Goal: Complete application form

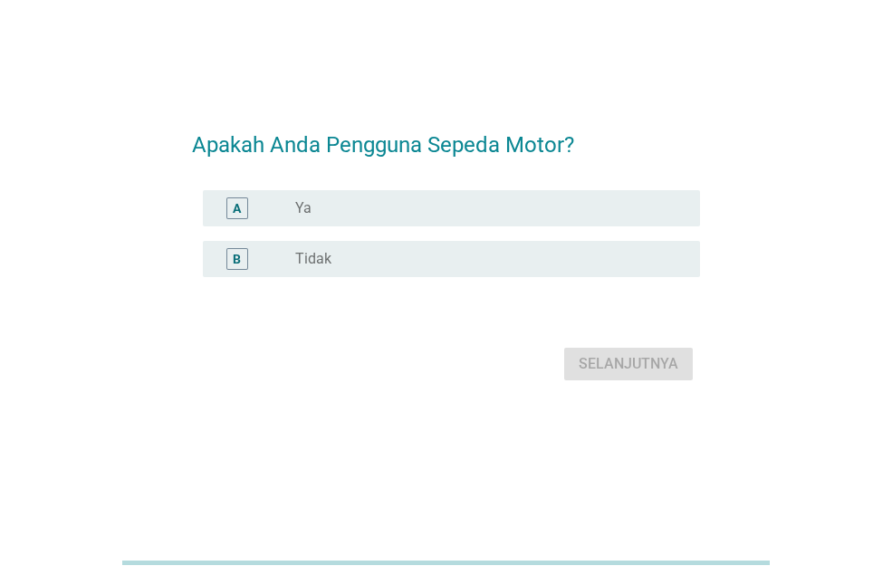
scroll to position [44, 0]
click at [573, 212] on div "radio_button_unchecked Ya" at bounding box center [483, 208] width 376 height 18
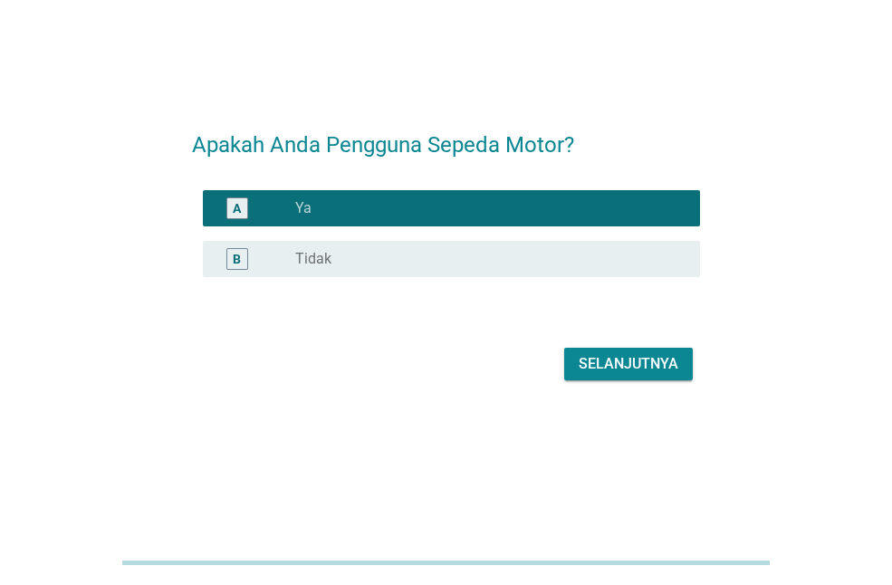
click at [608, 345] on div "Selanjutnya" at bounding box center [446, 363] width 508 height 43
click at [627, 365] on div "Selanjutnya" at bounding box center [629, 364] width 100 height 22
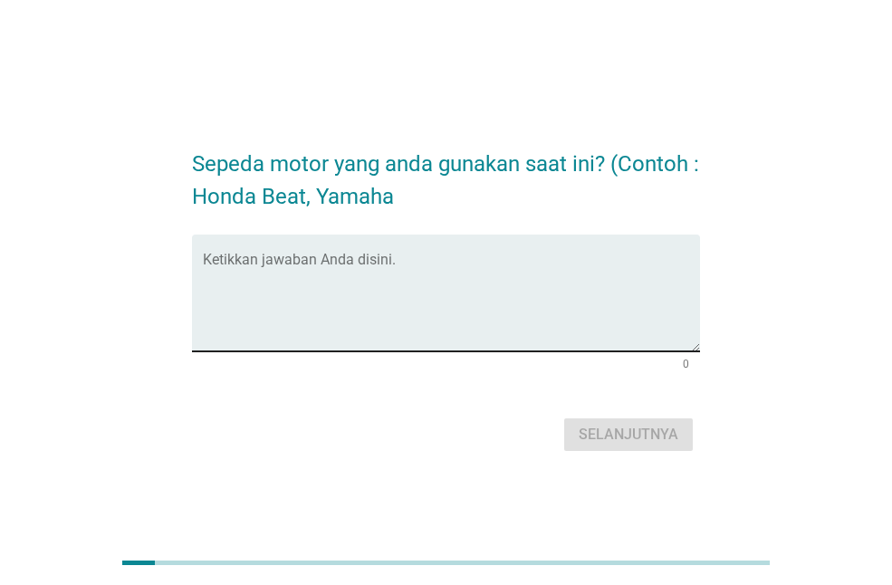
click at [524, 292] on textarea "Ketikkan jawaban Anda disini." at bounding box center [451, 303] width 497 height 95
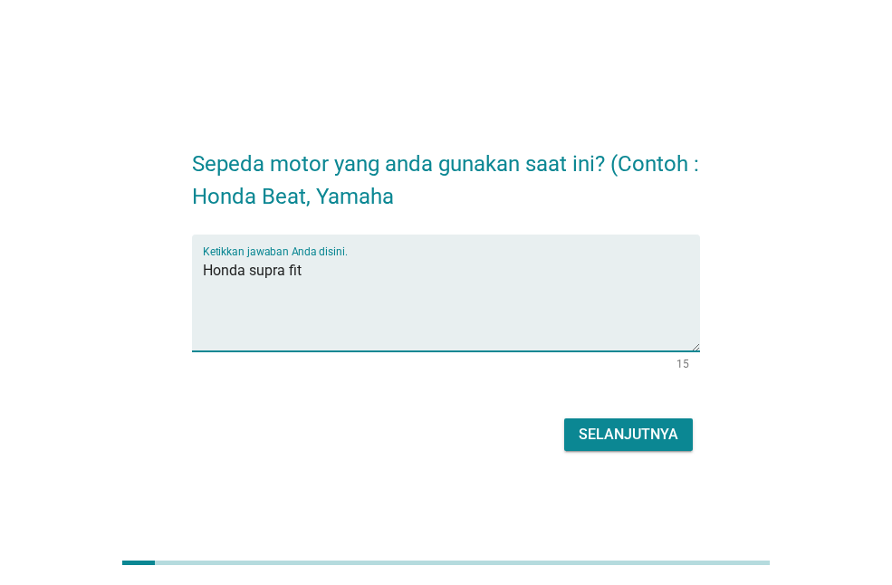
type textarea "Honda supra fit"
click at [564, 418] on button "Selanjutnya" at bounding box center [628, 434] width 129 height 33
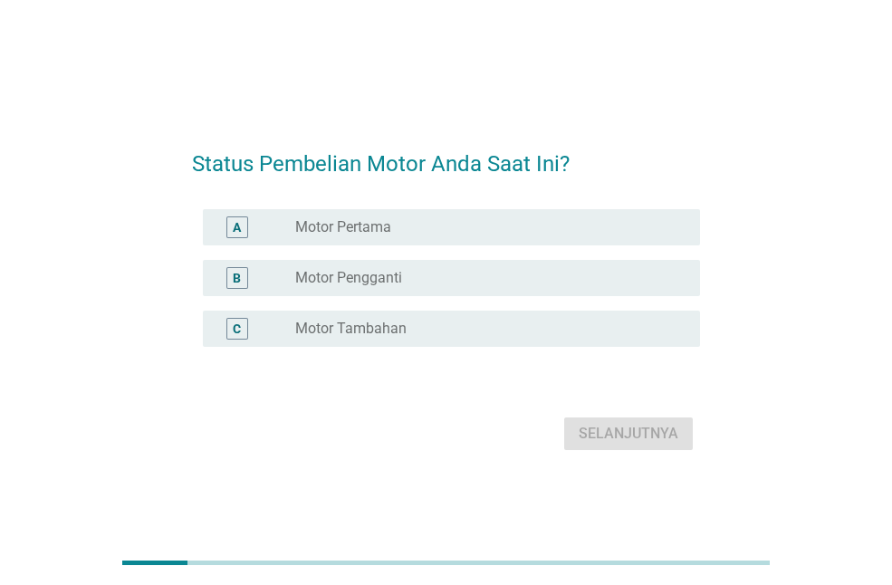
click at [594, 225] on div "radio_button_unchecked Motor Pertama" at bounding box center [483, 227] width 376 height 18
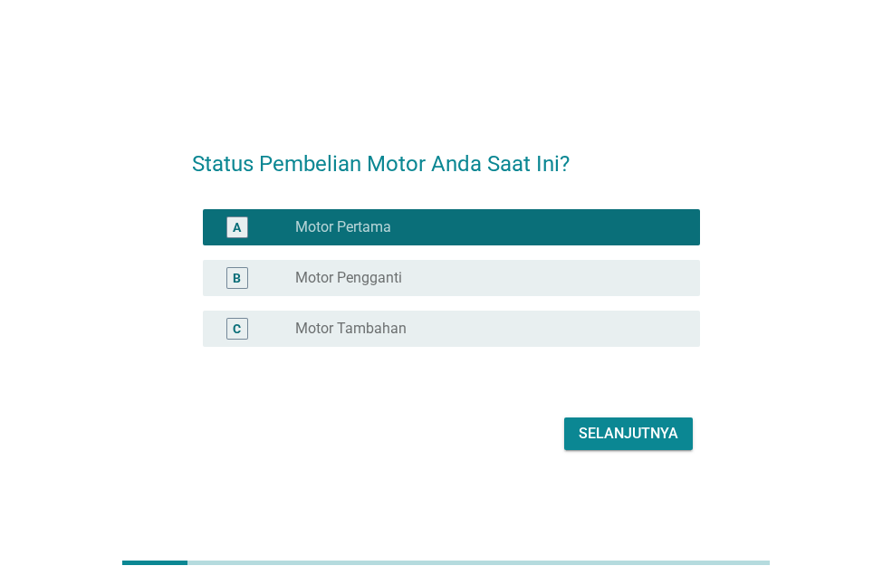
click at [626, 256] on div "B radio_button_unchecked Motor Pengganti" at bounding box center [446, 278] width 508 height 51
click at [635, 265] on div "B radio_button_unchecked Motor Pengganti" at bounding box center [451, 278] width 497 height 36
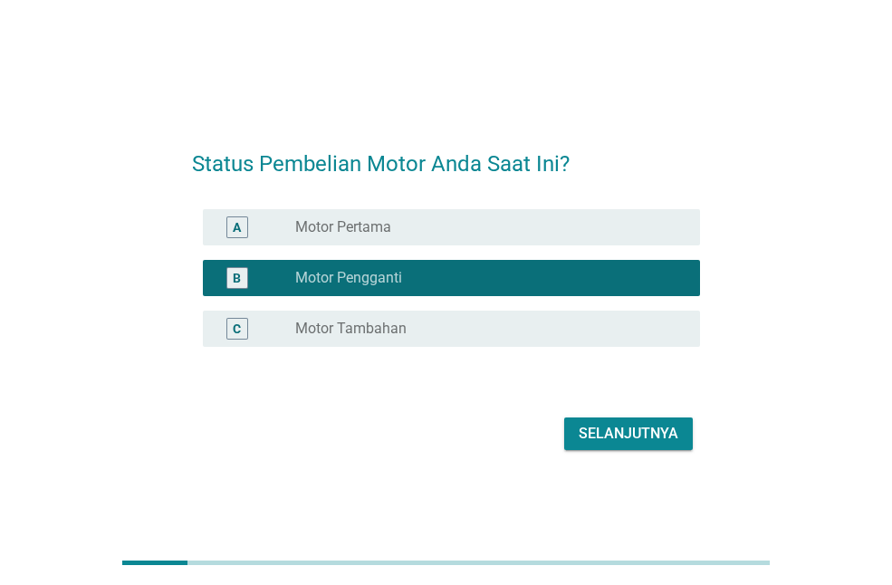
click at [640, 426] on div "Selanjutnya" at bounding box center [629, 434] width 100 height 22
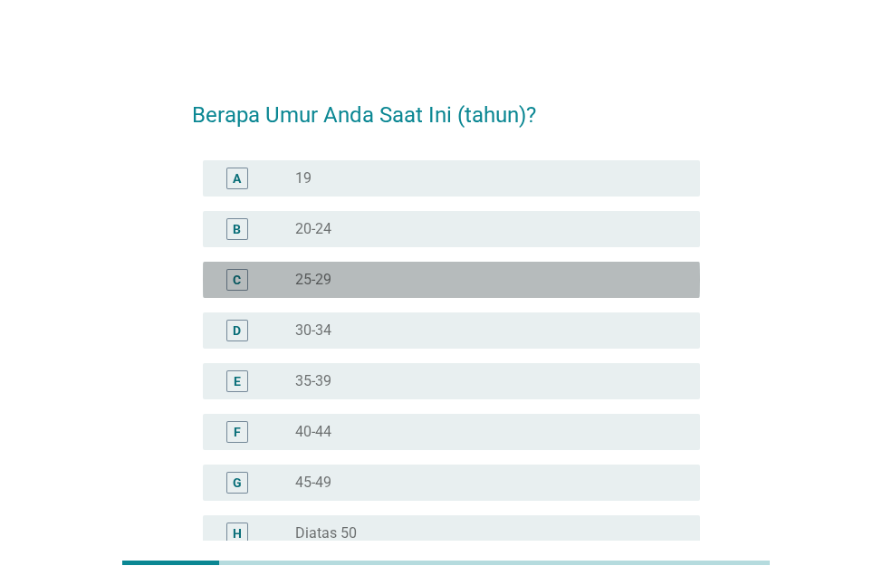
click at [517, 281] on div "radio_button_unchecked 25-29" at bounding box center [483, 280] width 376 height 18
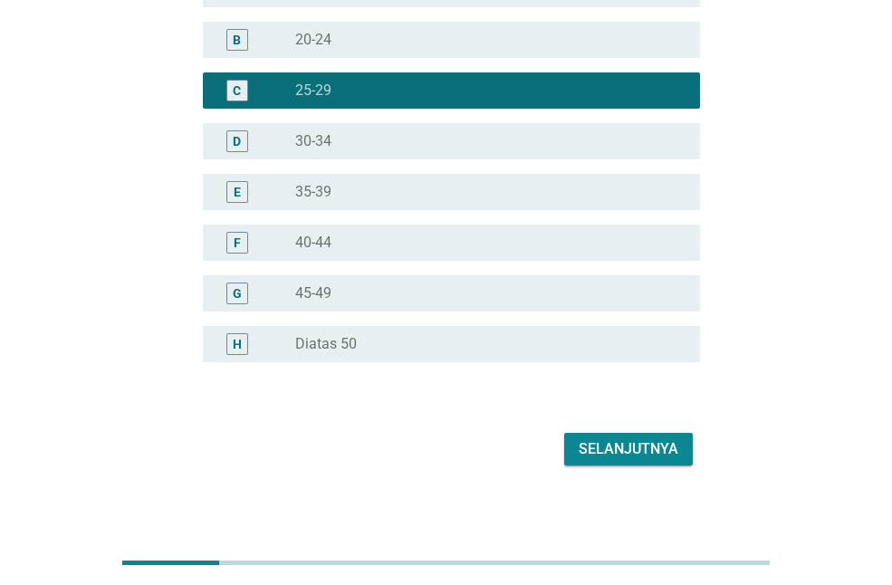
scroll to position [199, 0]
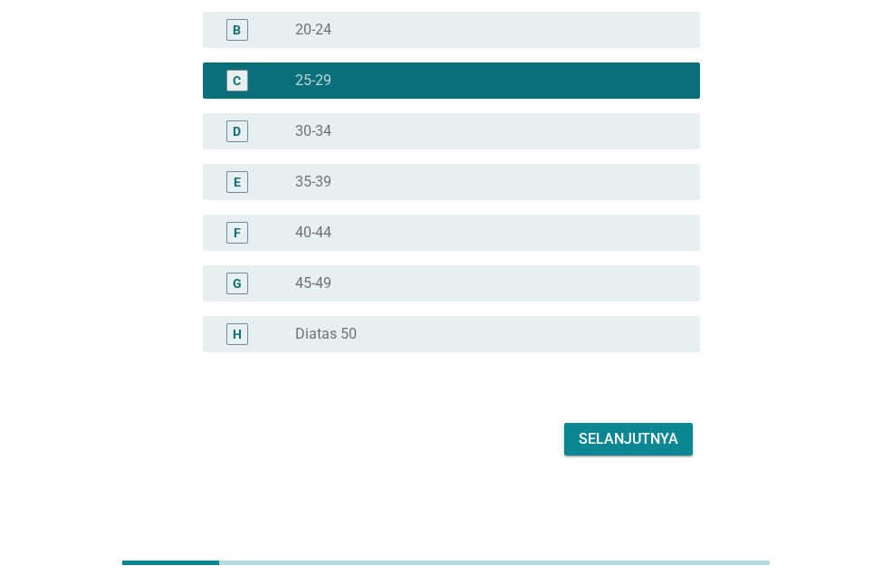
click at [611, 472] on div "Berapa Umur Anda Saat Ini (tahun)? A radio_button_unchecked 19 B radio_button_u…" at bounding box center [445, 171] width 537 height 608
click at [638, 413] on form "Berapa Umur Anda Saat Ini (tahun)? A radio_button_unchecked 19 B radio_button_u…" at bounding box center [446, 171] width 508 height 580
click at [647, 433] on div "Selanjutnya" at bounding box center [629, 439] width 100 height 22
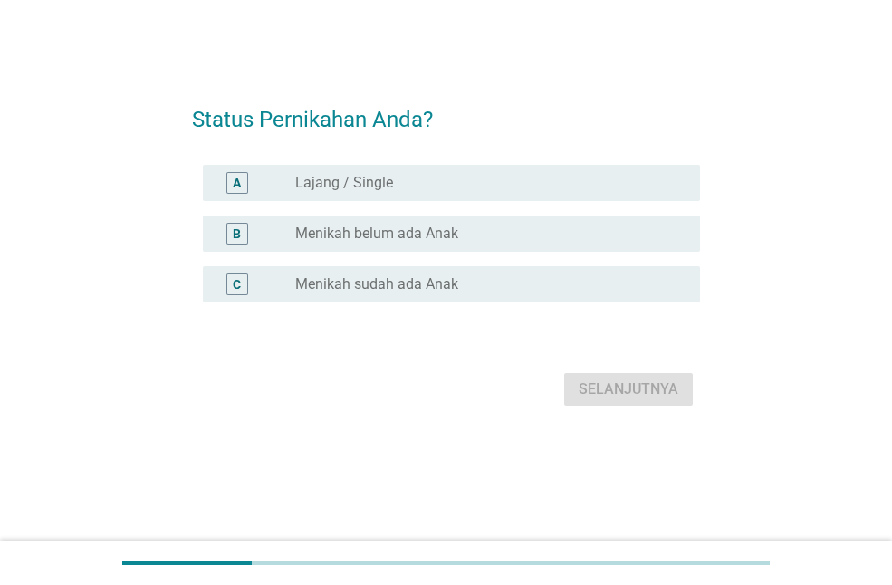
scroll to position [0, 0]
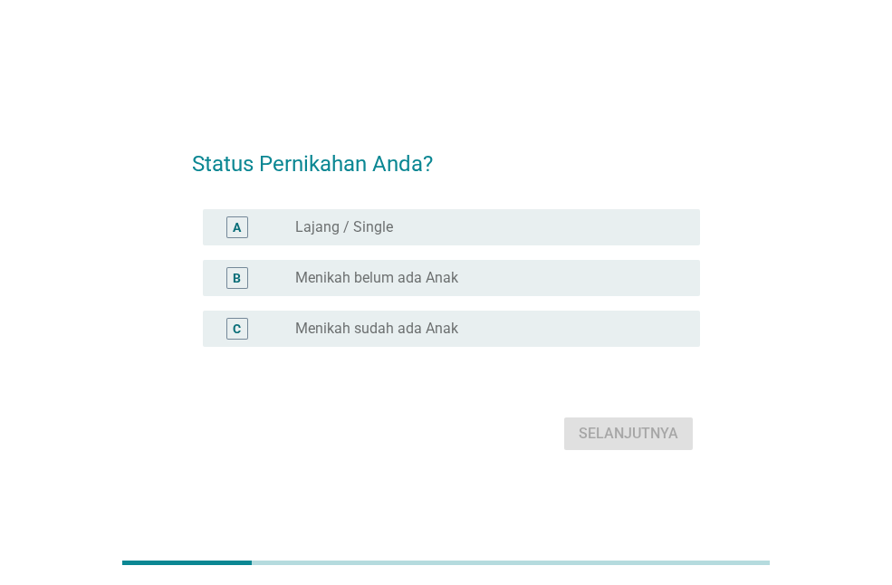
click at [641, 215] on div "A radio_button_unchecked Lajang / Single" at bounding box center [451, 227] width 497 height 36
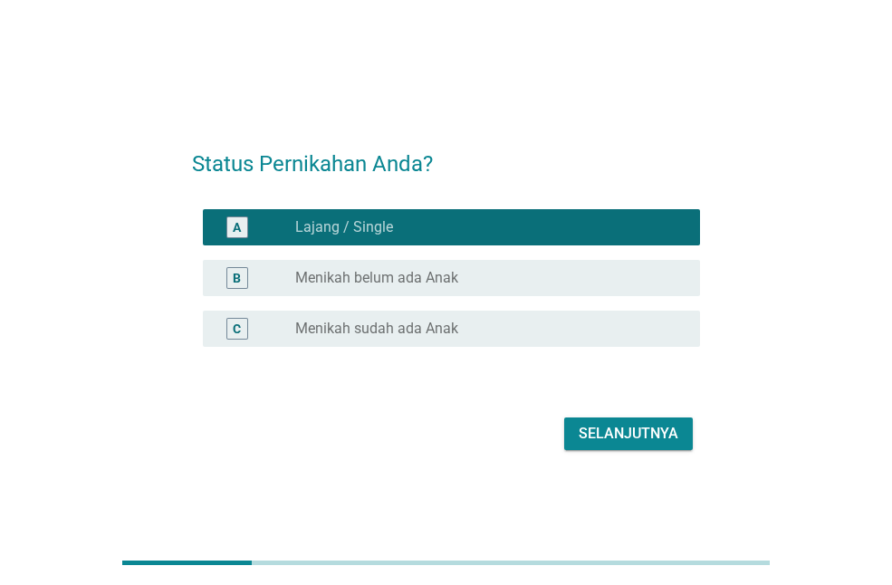
click at [650, 446] on button "Selanjutnya" at bounding box center [628, 433] width 129 height 33
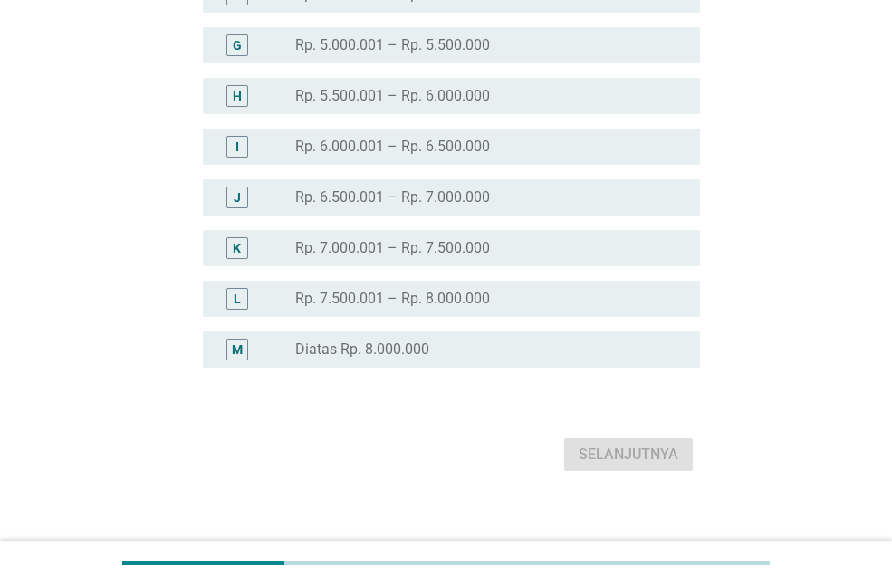
scroll to position [453, 0]
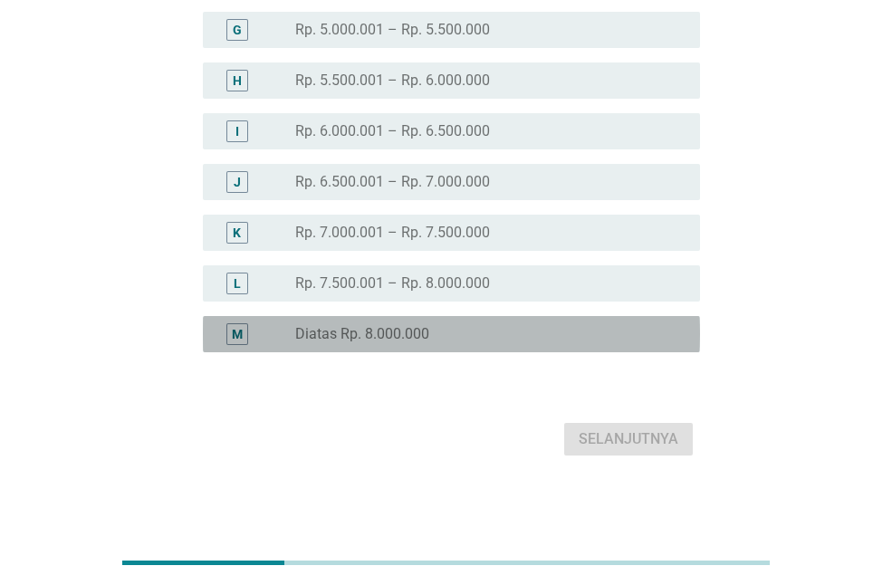
click at [505, 341] on div "radio_button_unchecked Diatas Rp. 8.000.000" at bounding box center [483, 334] width 376 height 18
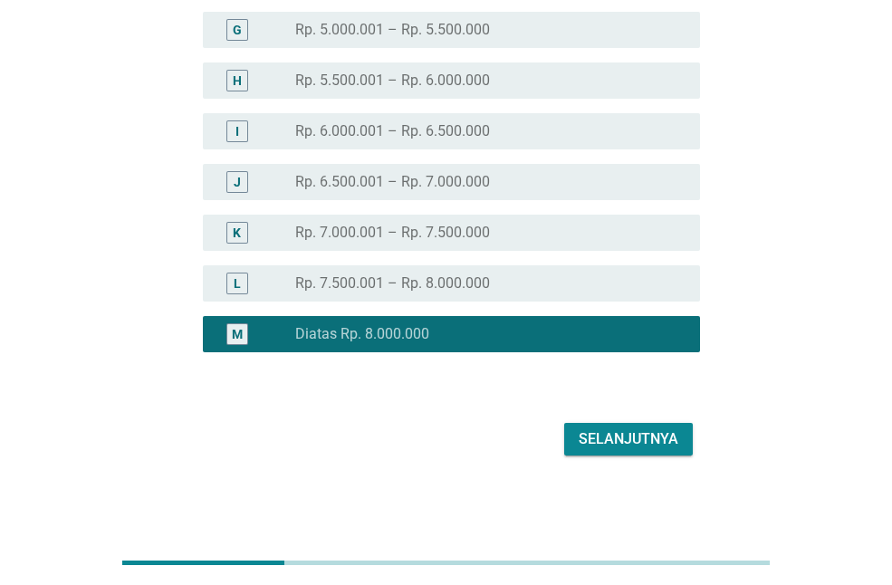
click at [671, 429] on div "Selanjutnya" at bounding box center [629, 439] width 100 height 22
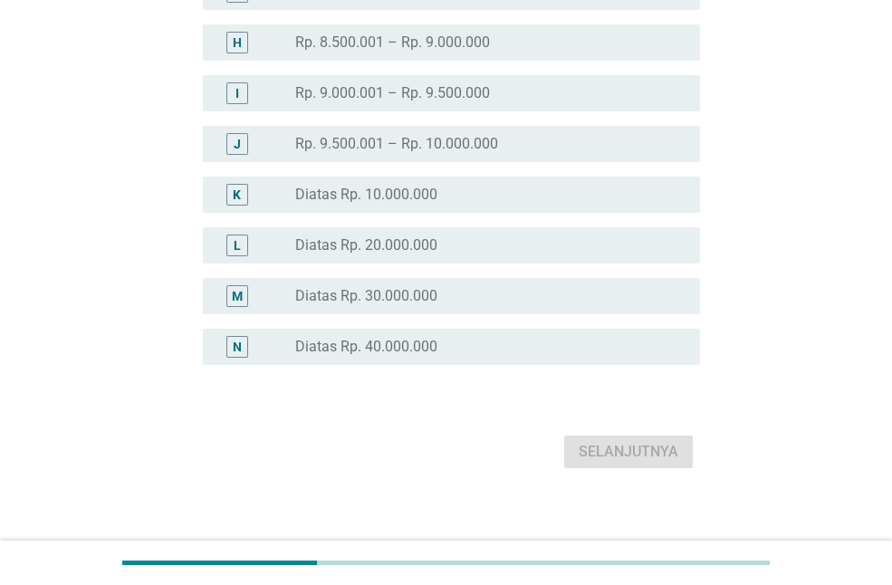
scroll to position [503, 0]
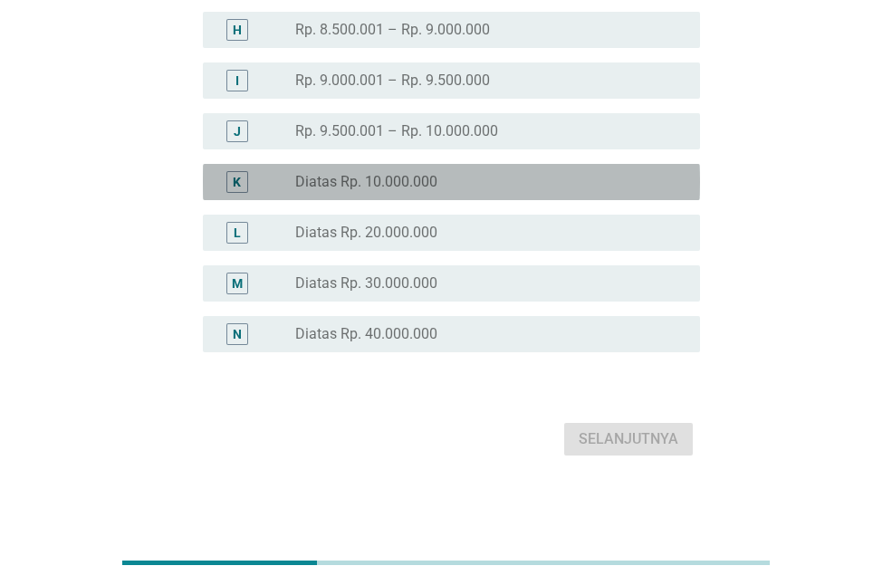
click at [484, 180] on div "radio_button_unchecked Diatas Rp. 10.000.000" at bounding box center [483, 182] width 376 height 18
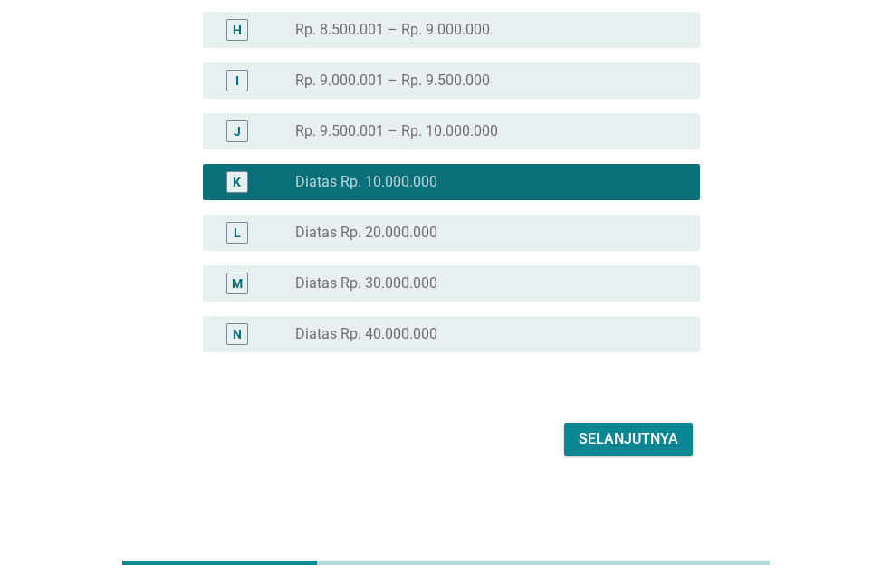
click at [597, 458] on div "Berapa Pendapatan Keluarga Anda tiap Bulan? A radio_button_unchecked Rp. 5.000.…" at bounding box center [445, 19] width 537 height 913
click at [588, 446] on div "Selanjutnya" at bounding box center [629, 439] width 100 height 22
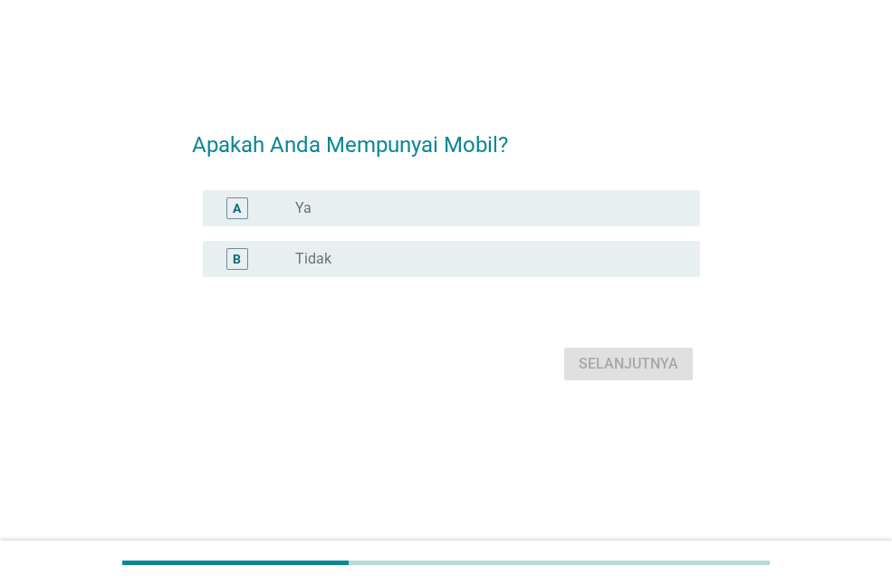
scroll to position [0, 0]
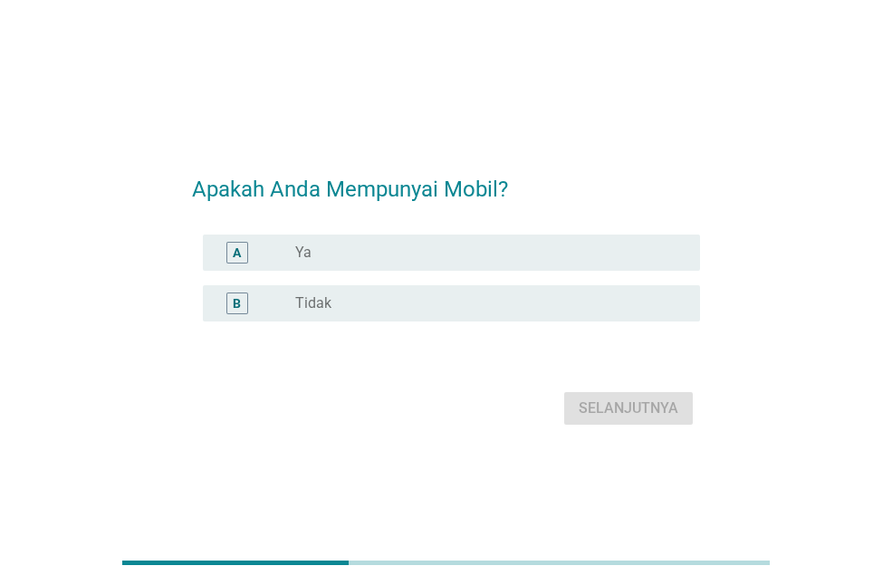
click at [480, 252] on div "radio_button_unchecked Ya" at bounding box center [483, 253] width 376 height 18
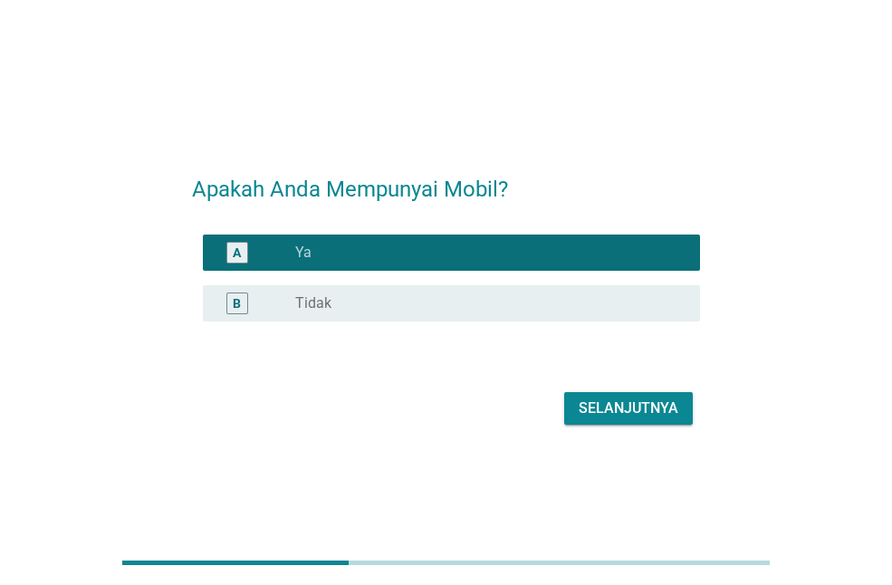
click at [634, 399] on div "Selanjutnya" at bounding box center [629, 409] width 100 height 22
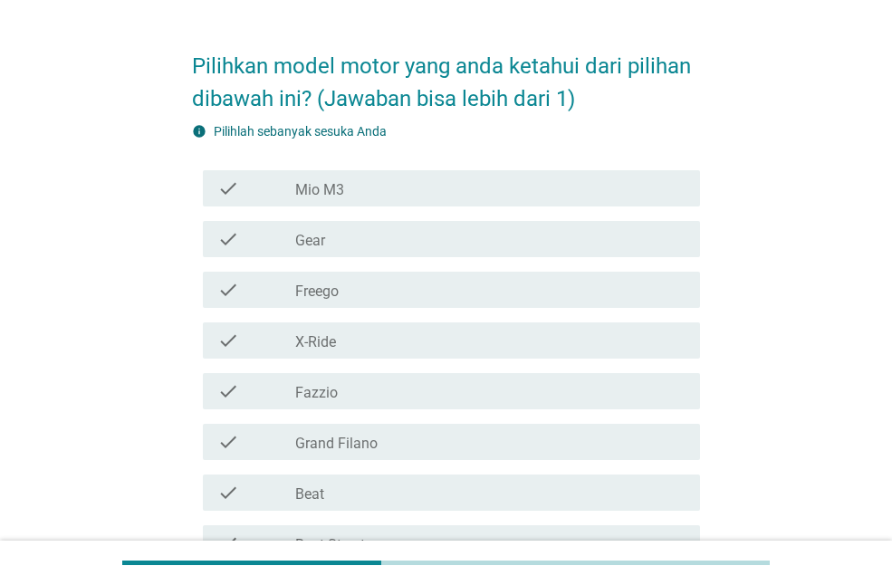
scroll to position [91, 0]
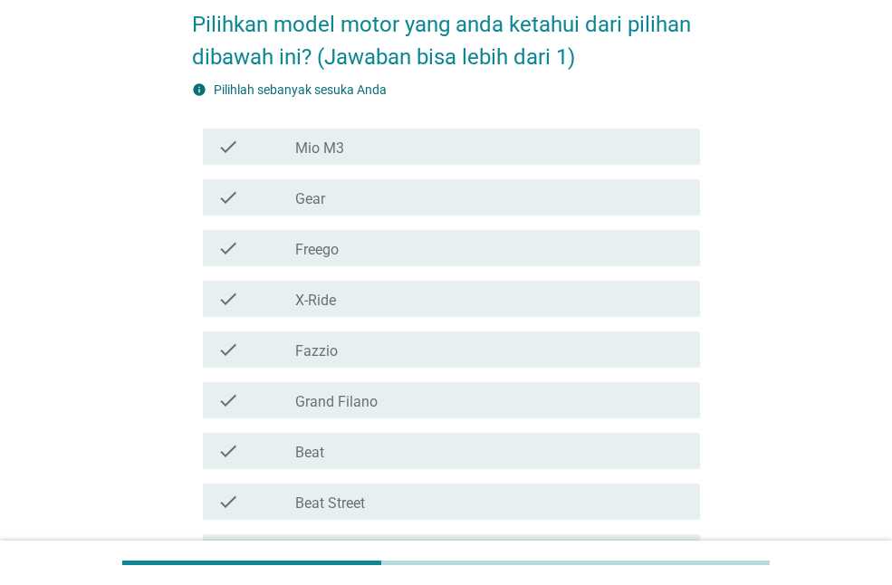
click at [373, 354] on div "check_box_outline_blank Fazzio" at bounding box center [490, 350] width 390 height 22
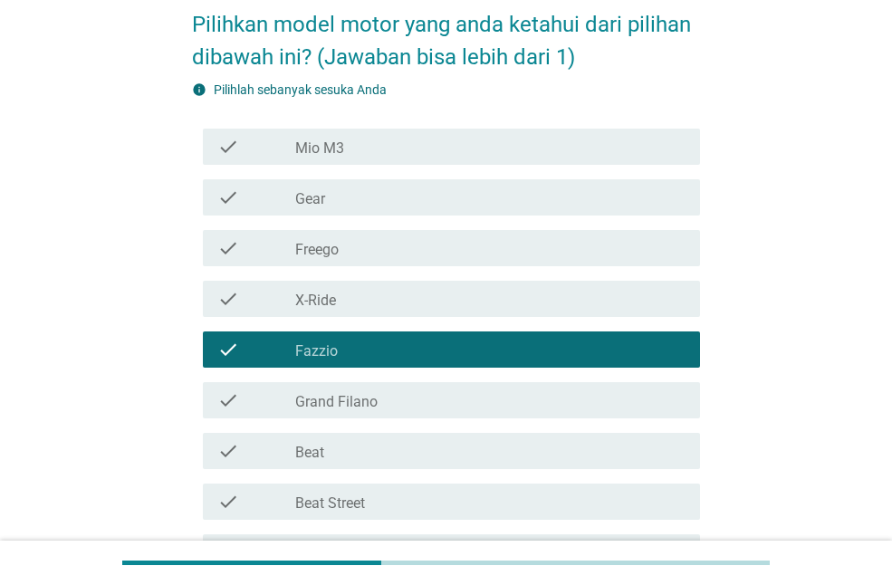
click at [428, 435] on div "check check_box_outline_blank Beat" at bounding box center [451, 451] width 497 height 36
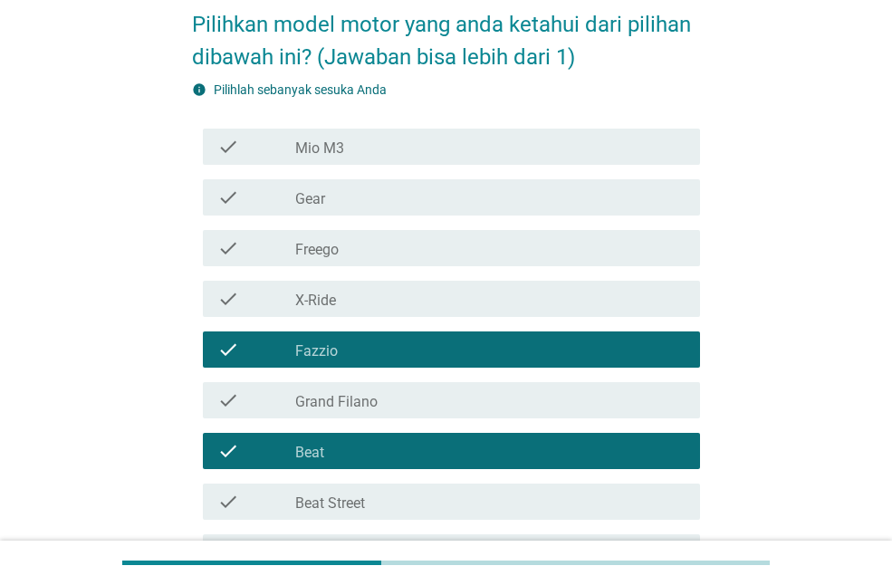
click at [456, 474] on div "check check_box_outline_blank Beat" at bounding box center [446, 451] width 508 height 51
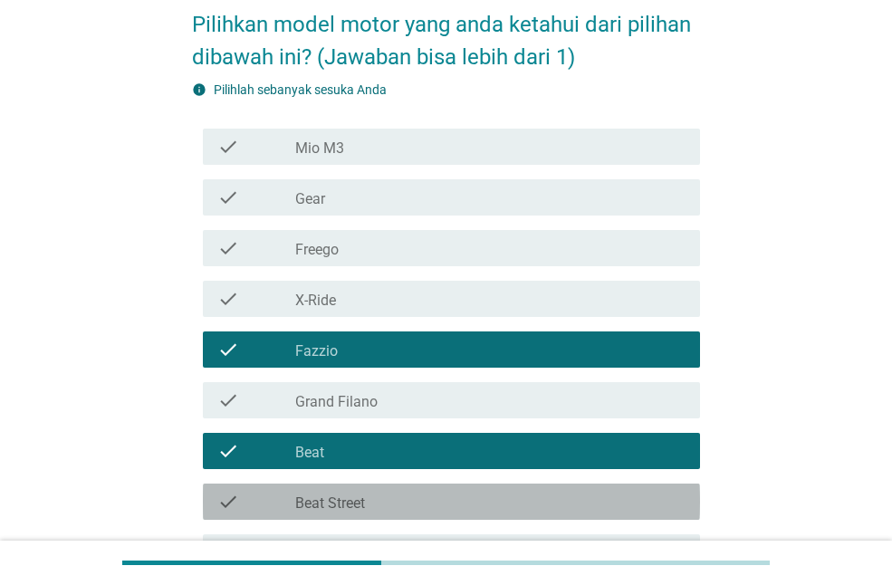
click at [466, 493] on div "check_box_outline_blank Beat Street" at bounding box center [490, 502] width 390 height 22
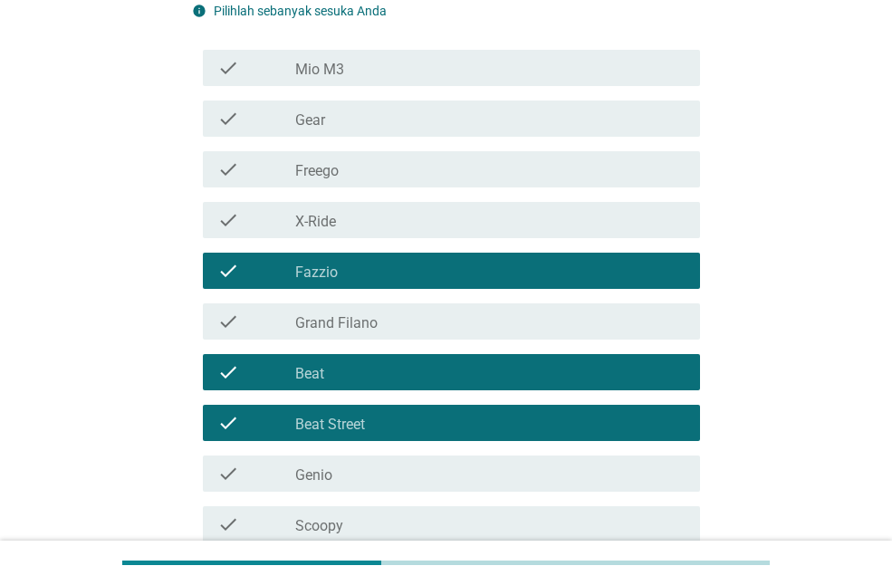
scroll to position [272, 0]
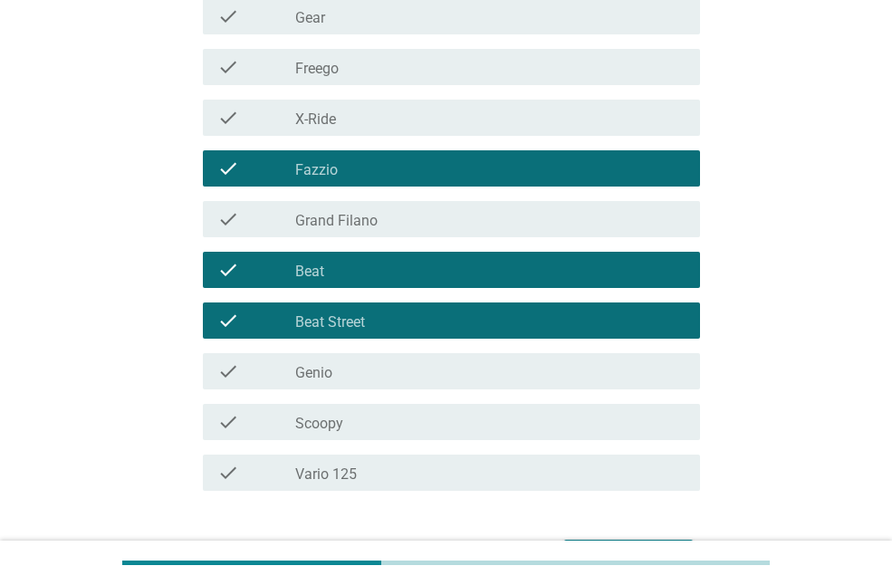
click at [404, 376] on div "check_box_outline_blank Genio" at bounding box center [490, 371] width 390 height 22
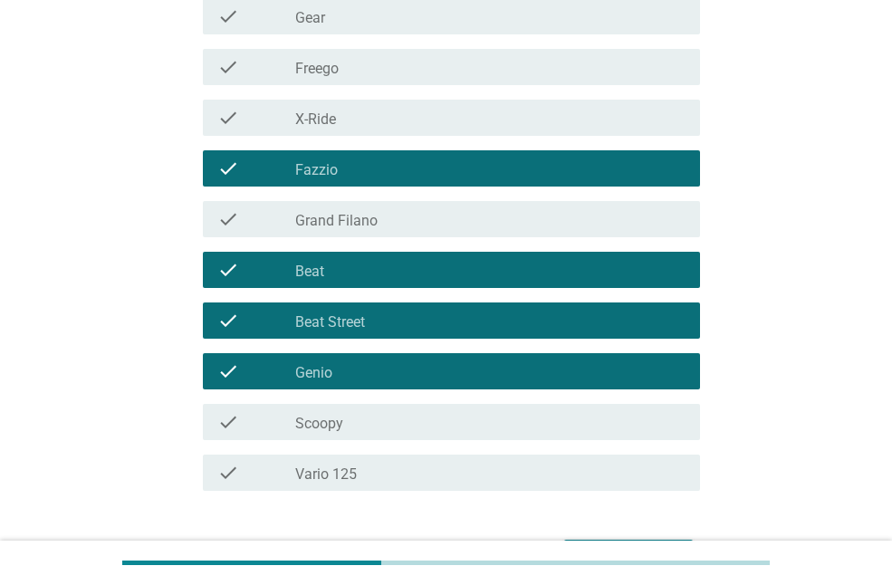
click at [419, 429] on div "check_box_outline_blank Scoopy" at bounding box center [490, 422] width 390 height 22
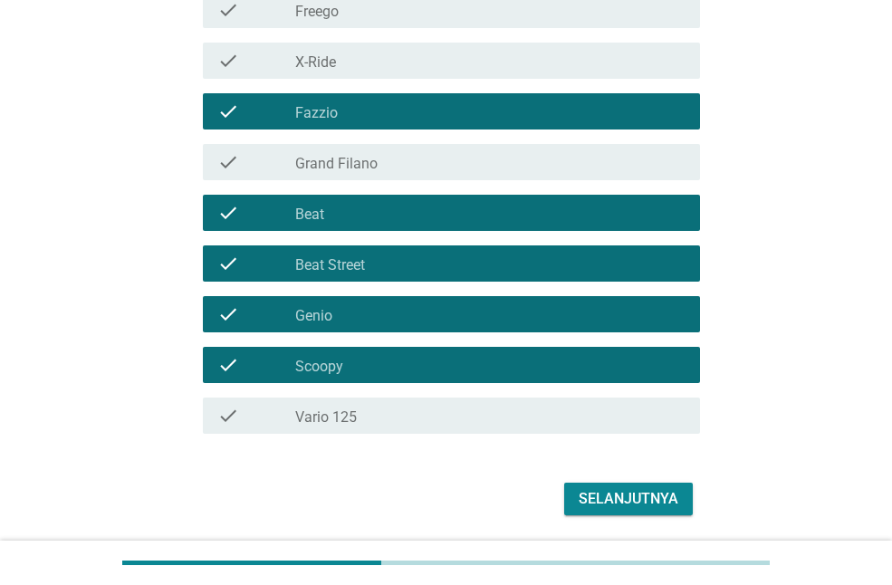
scroll to position [388, 0]
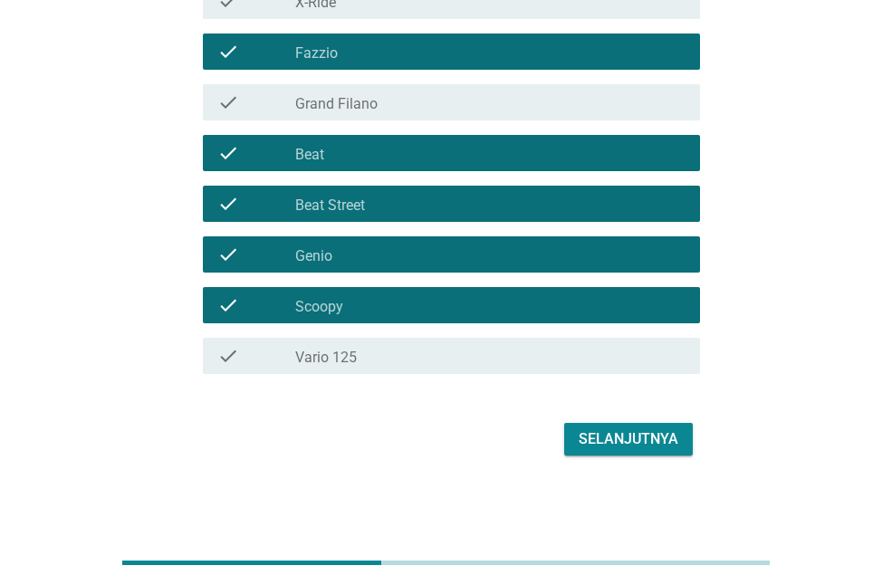
click at [462, 341] on div "check check_box_outline_blank Vario 125" at bounding box center [451, 356] width 497 height 36
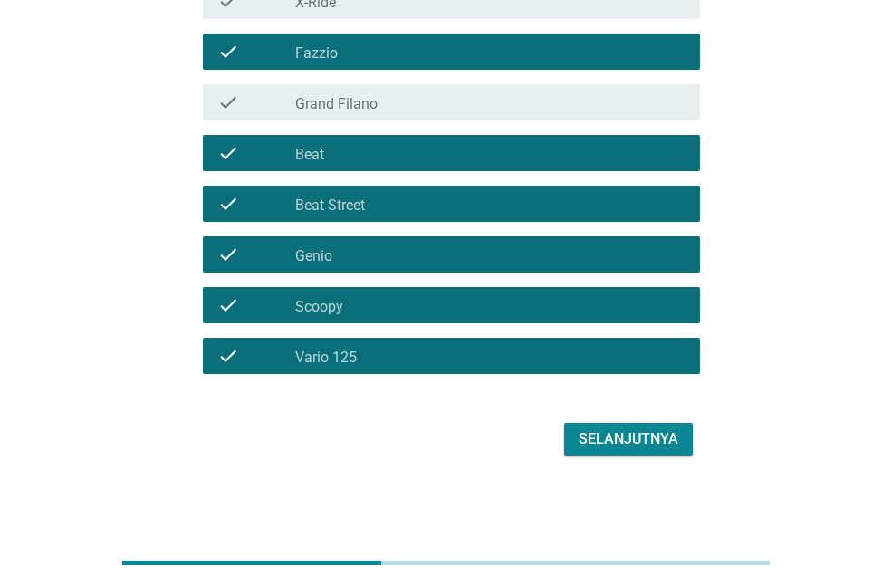
click at [664, 442] on div "Selanjutnya" at bounding box center [629, 439] width 100 height 22
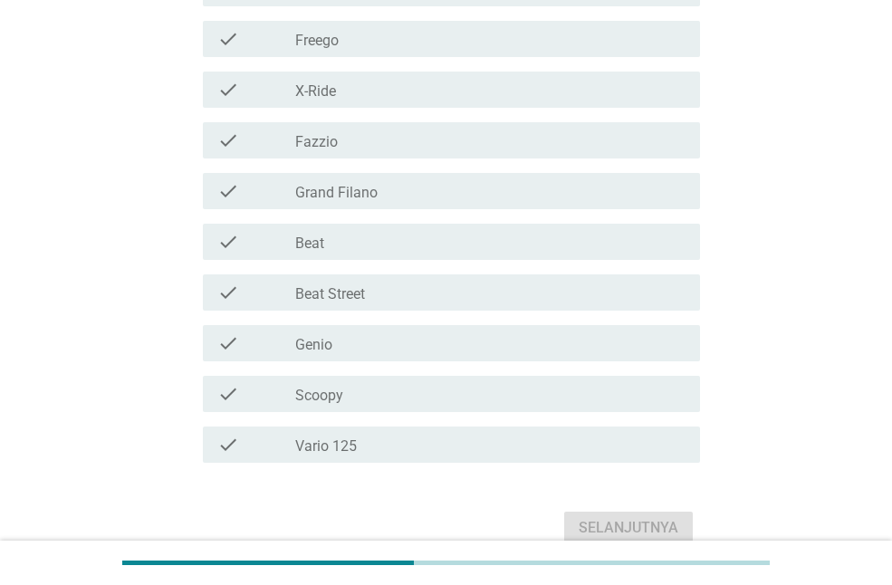
scroll to position [519, 0]
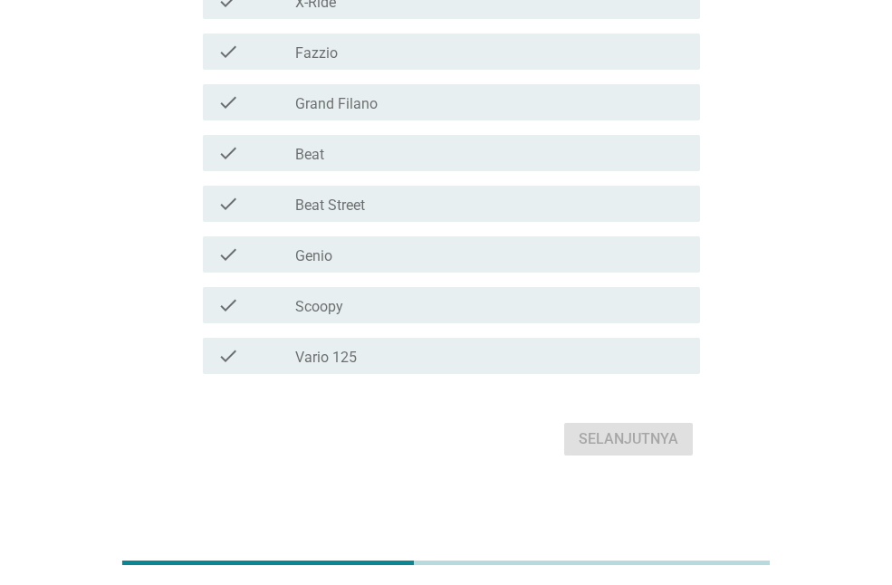
click at [428, 359] on div "check_box_outline_blank Vario 125" at bounding box center [490, 356] width 390 height 22
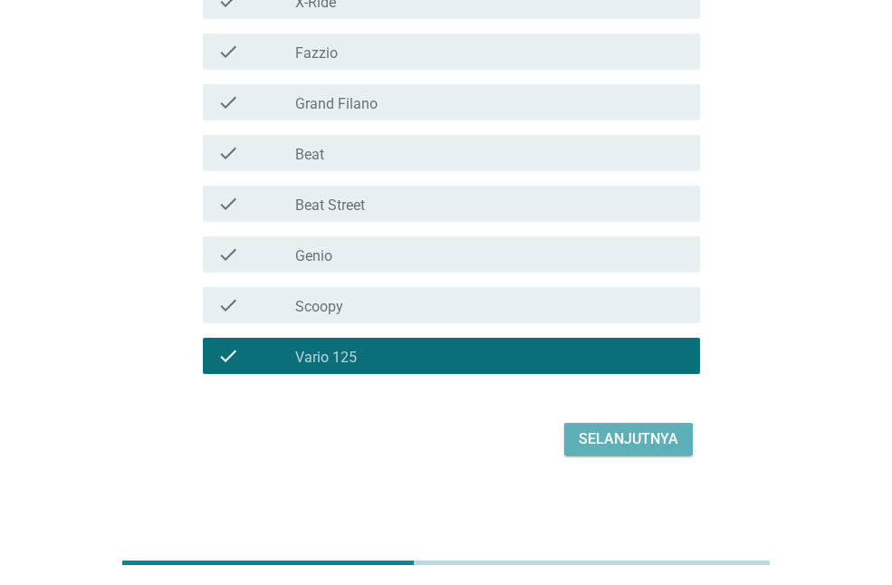
click at [610, 443] on div "Selanjutnya" at bounding box center [629, 439] width 100 height 22
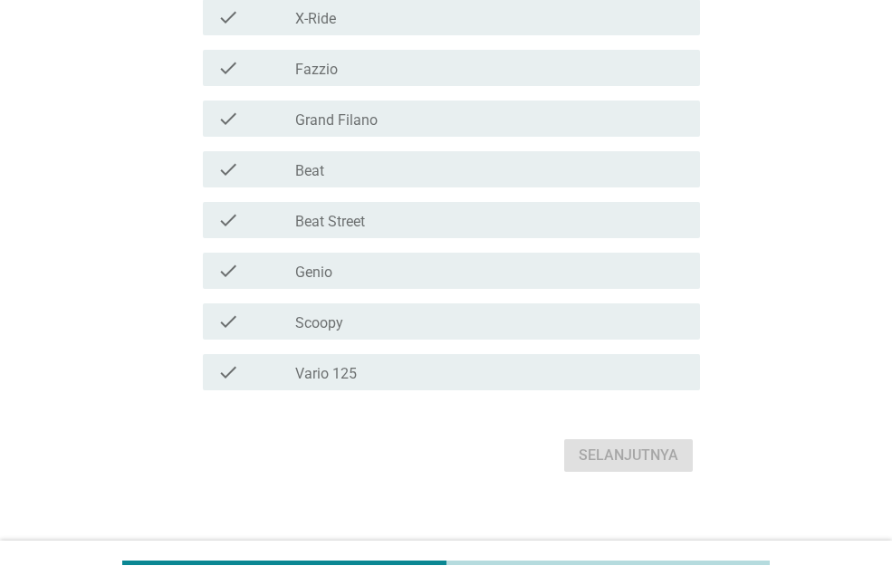
scroll to position [543, 0]
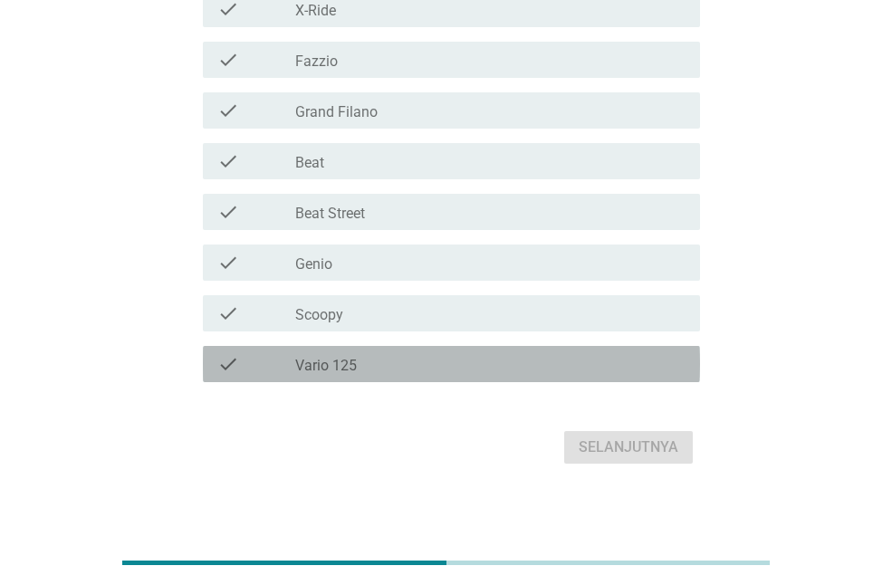
click at [618, 363] on div "check_box_outline_blank Vario 125" at bounding box center [490, 364] width 390 height 22
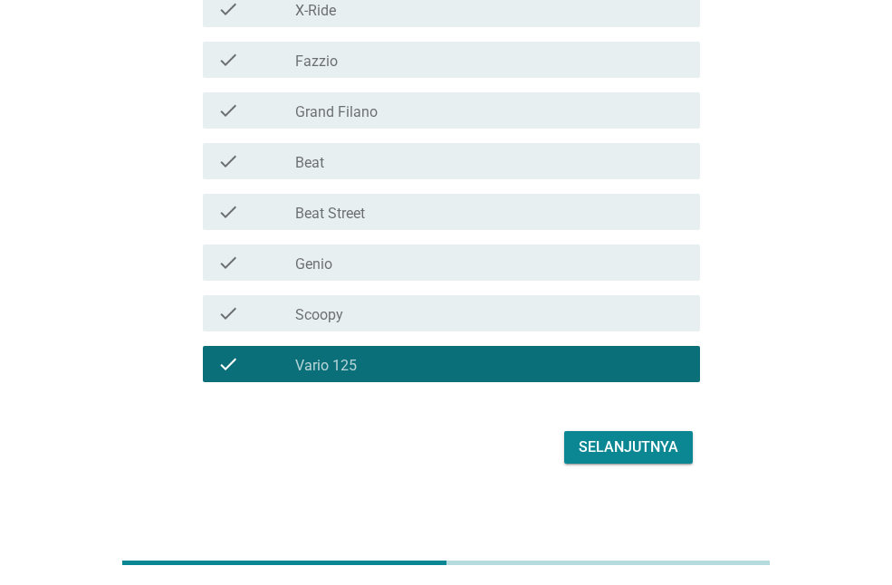
click at [606, 72] on div "check check_box_outline_blank Fazzio" at bounding box center [451, 60] width 497 height 36
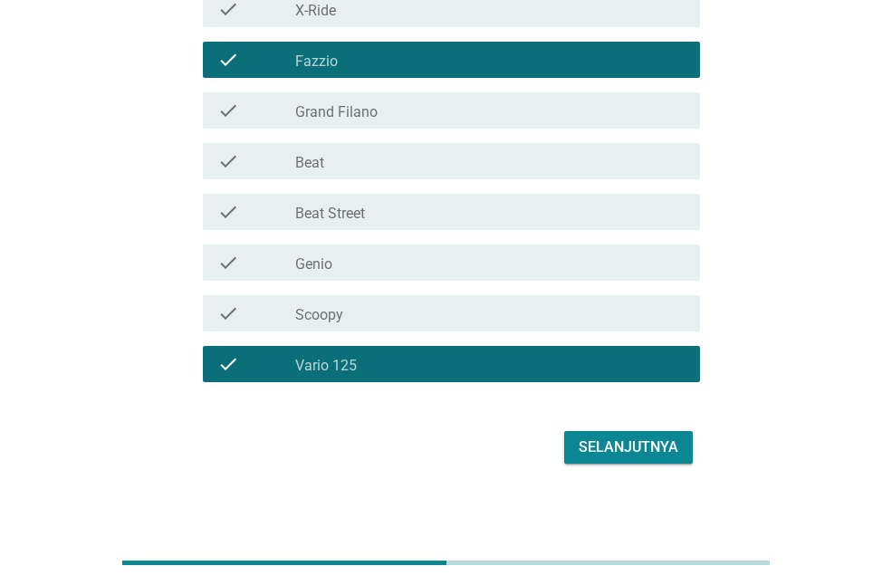
click at [652, 433] on div "Selanjutnya" at bounding box center [446, 447] width 508 height 43
click at [652, 435] on button "Selanjutnya" at bounding box center [628, 447] width 129 height 33
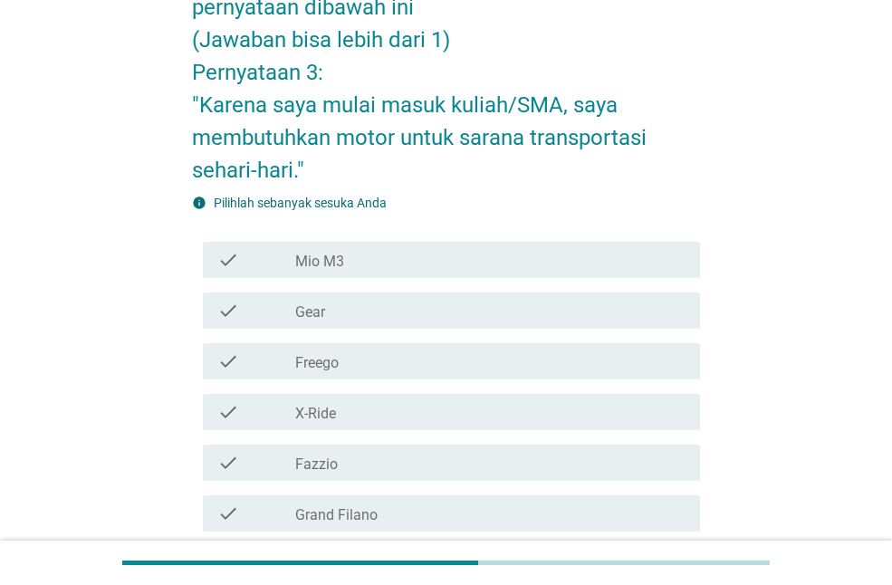
scroll to position [551, 0]
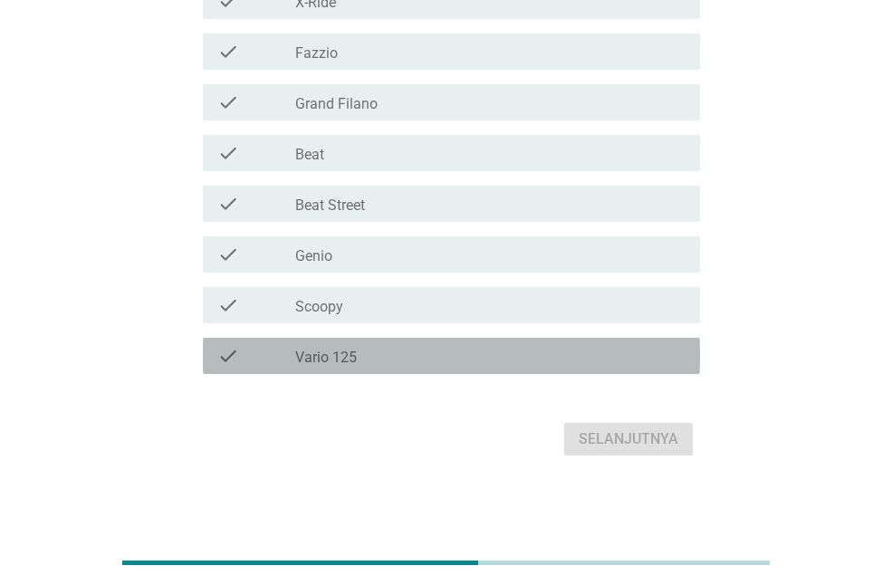
click at [464, 360] on div "check_box_outline_blank Vario 125" at bounding box center [490, 356] width 390 height 22
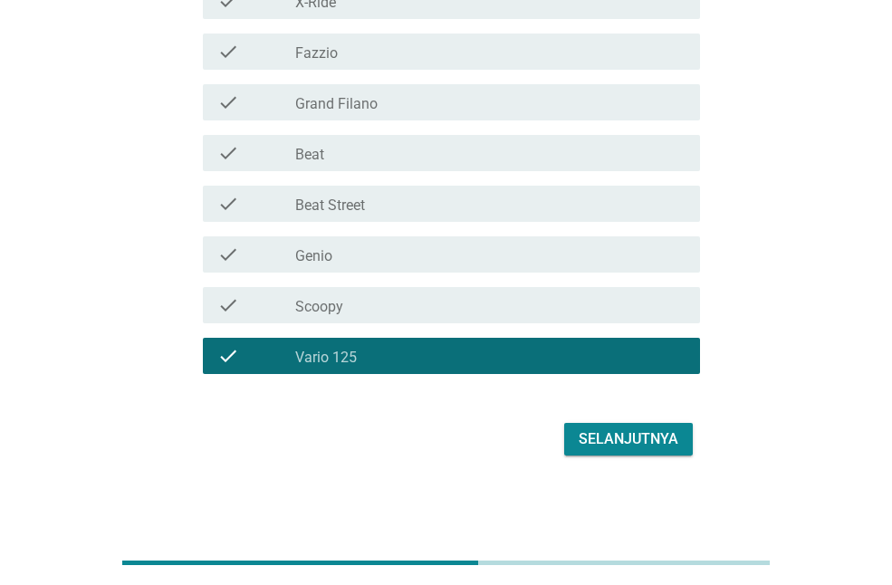
click at [465, 169] on div "check check_box_outline_blank Beat" at bounding box center [451, 153] width 497 height 36
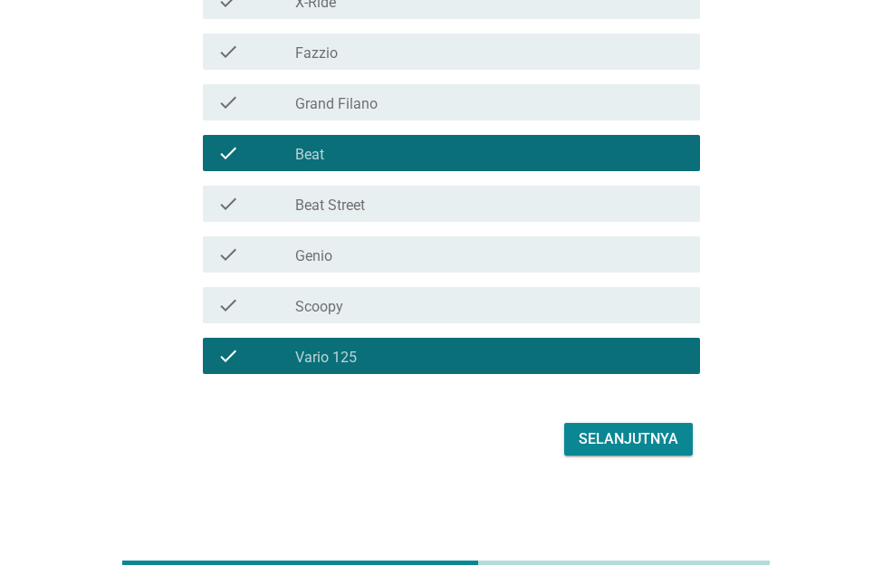
drag, startPoint x: 595, startPoint y: 415, endPoint x: 608, endPoint y: 423, distance: 15.1
click at [616, 428] on div "Selanjutnya" at bounding box center [629, 439] width 100 height 22
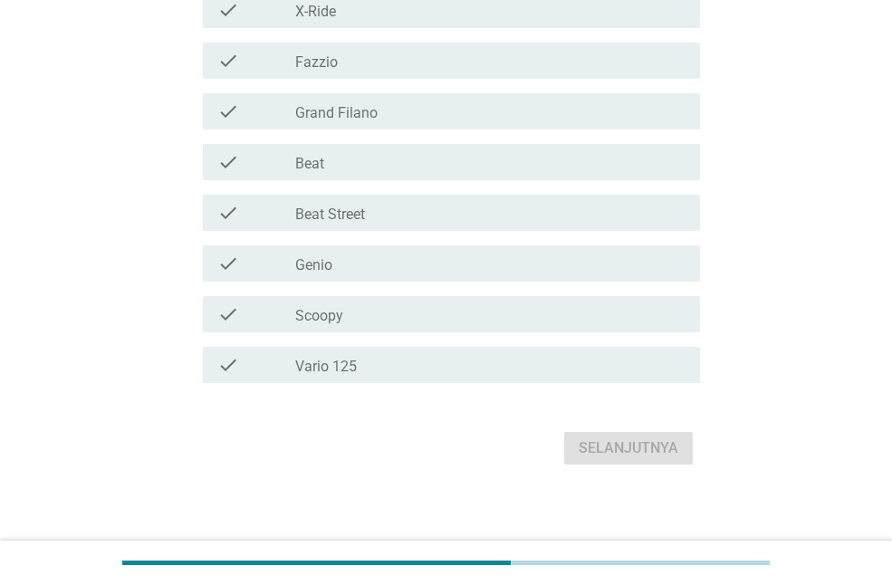
scroll to position [519, 0]
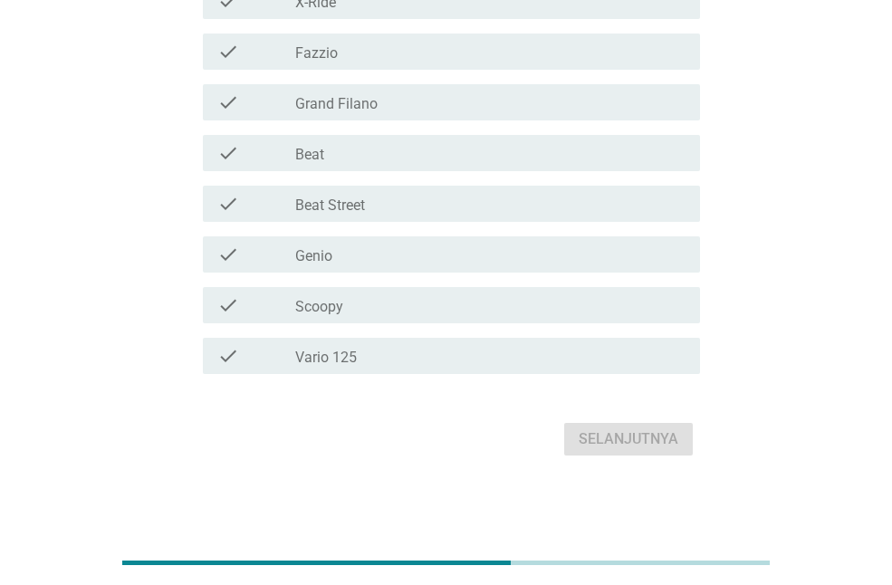
click at [383, 146] on div "check_box_outline_blank Beat" at bounding box center [490, 153] width 390 height 22
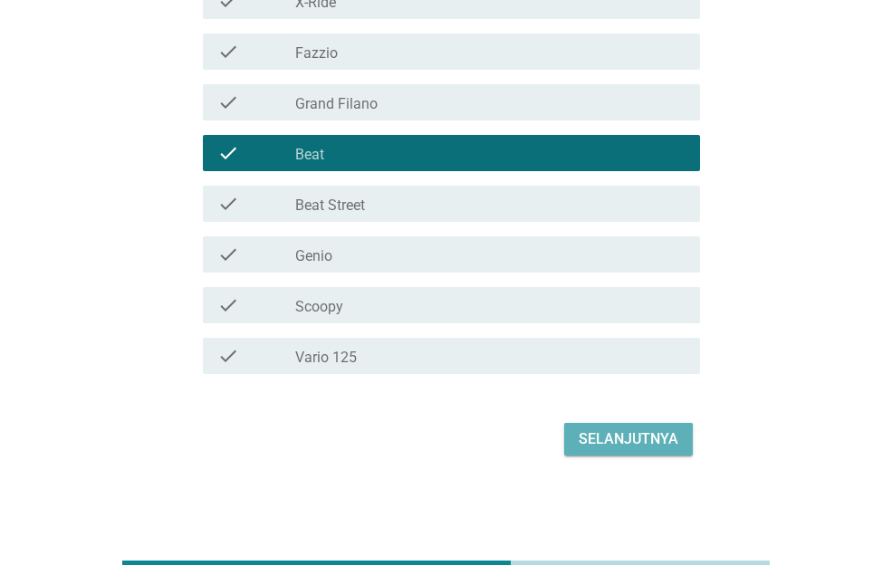
click at [659, 434] on div "Selanjutnya" at bounding box center [629, 439] width 100 height 22
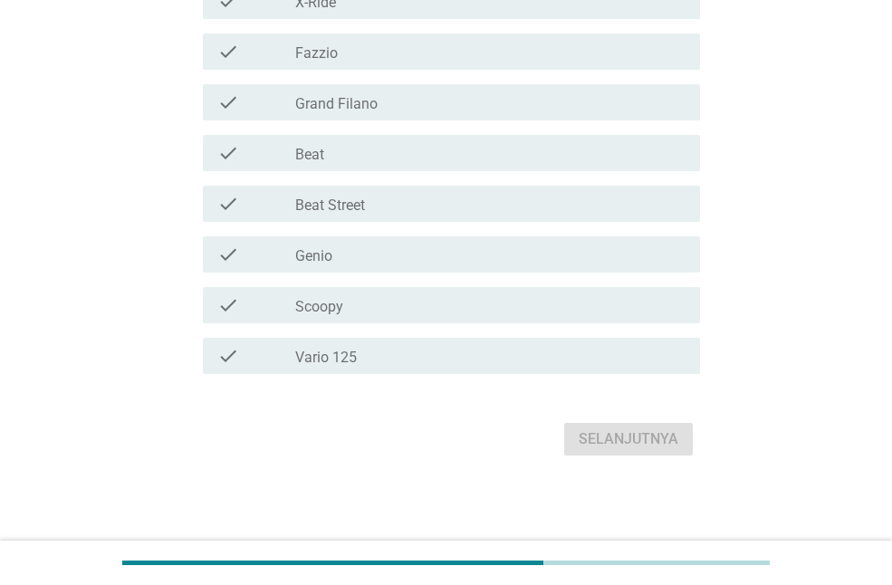
click at [481, 333] on div "check check_box_outline_blank Vario 125" at bounding box center [446, 356] width 508 height 51
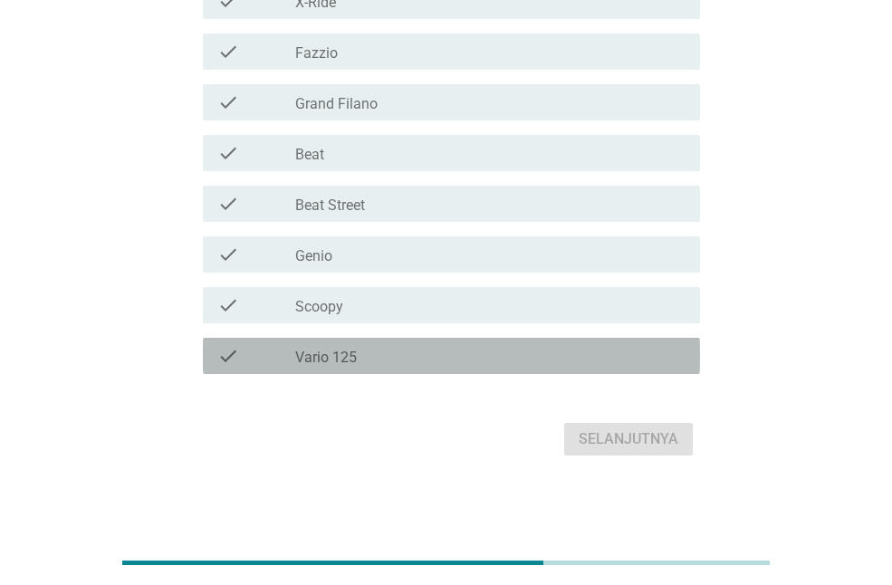
drag, startPoint x: 530, startPoint y: 355, endPoint x: 595, endPoint y: 370, distance: 67.0
click at [532, 355] on div "check_box_outline_blank Vario 125" at bounding box center [490, 356] width 390 height 22
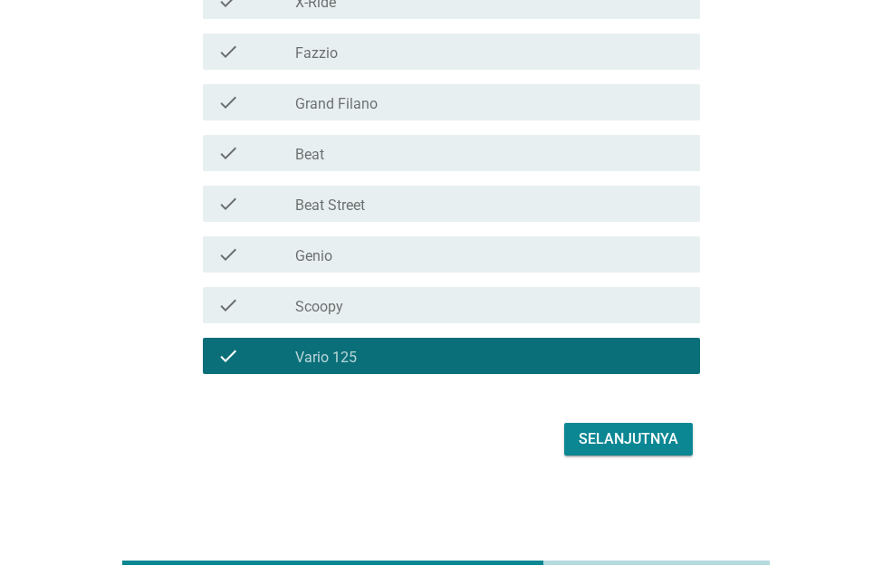
click at [664, 483] on div "Pilihlah sepeda motor yang cocok dengan pernyataan dibawah ini (Jawaban bisa le…" at bounding box center [446, 12] width 848 height 972
click at [646, 433] on div "Selanjutnya" at bounding box center [629, 439] width 100 height 22
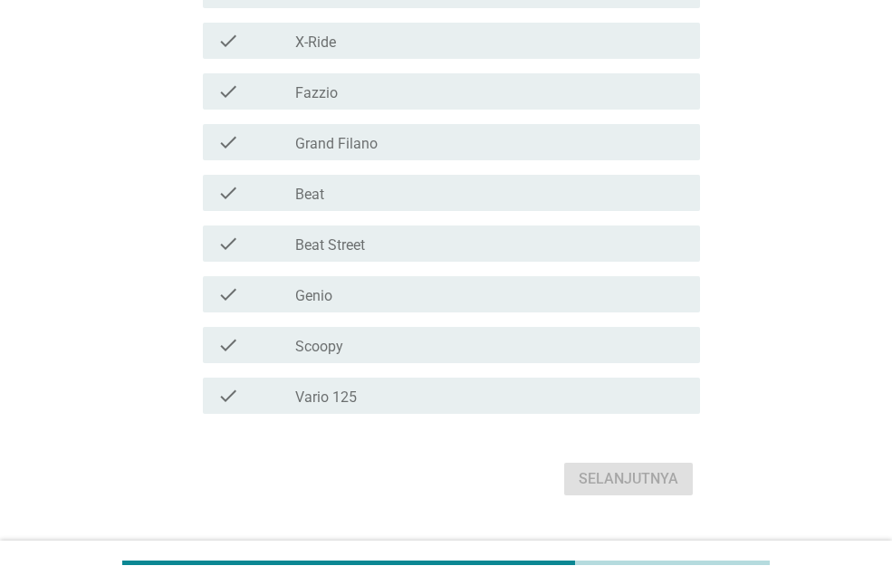
scroll to position [543, 0]
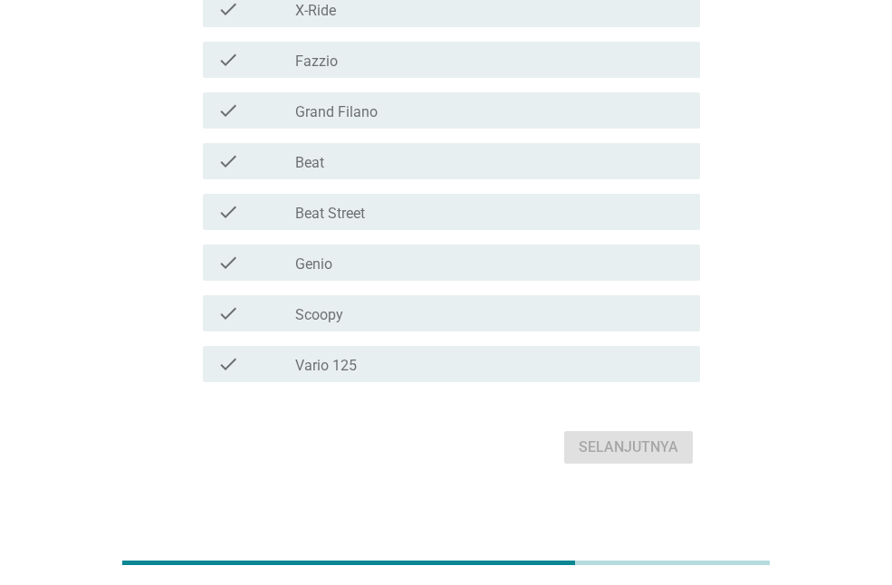
click at [501, 354] on div "check_box_outline_blank Vario 125" at bounding box center [490, 364] width 390 height 22
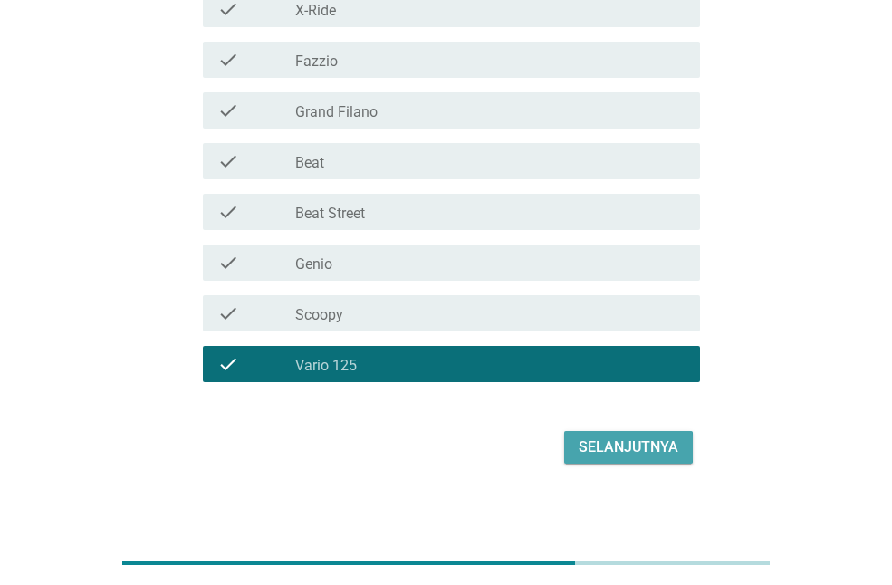
click at [607, 443] on div "Selanjutnya" at bounding box center [629, 447] width 100 height 22
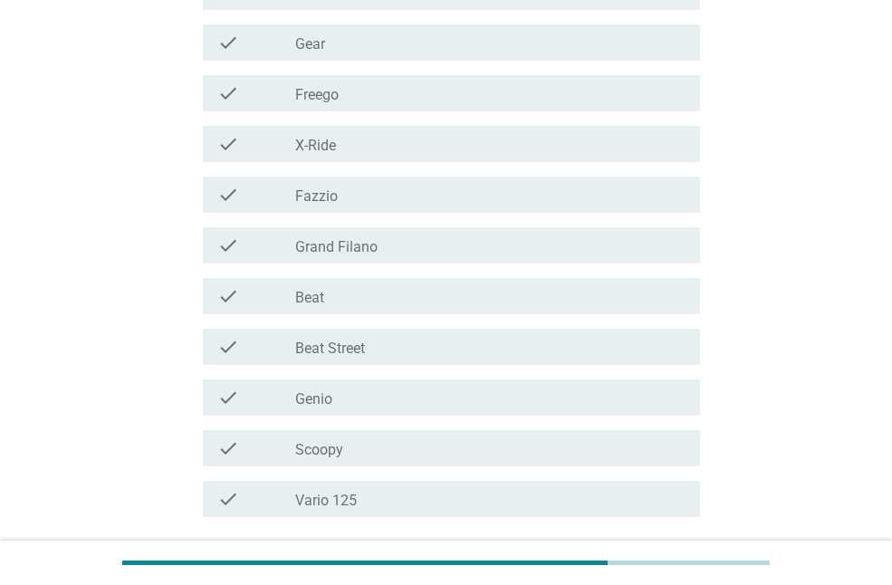
scroll to position [453, 0]
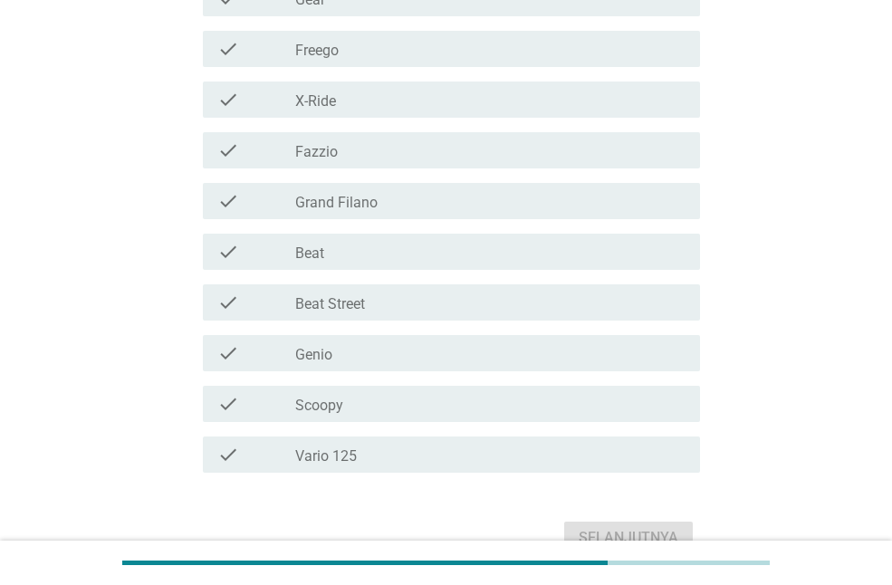
click at [568, 458] on div "check_box_outline_blank Vario 125" at bounding box center [490, 455] width 390 height 22
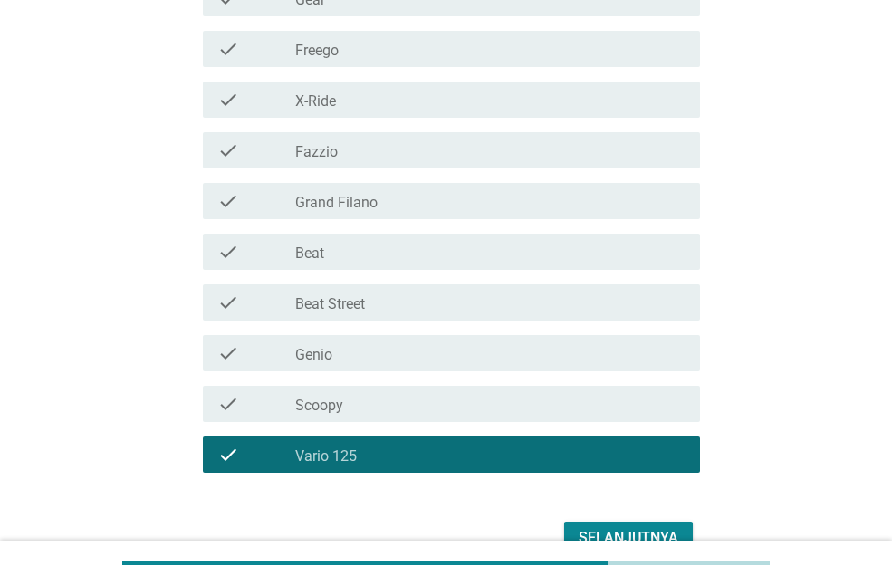
click at [515, 250] on div "check_box_outline_blank Beat" at bounding box center [490, 252] width 390 height 22
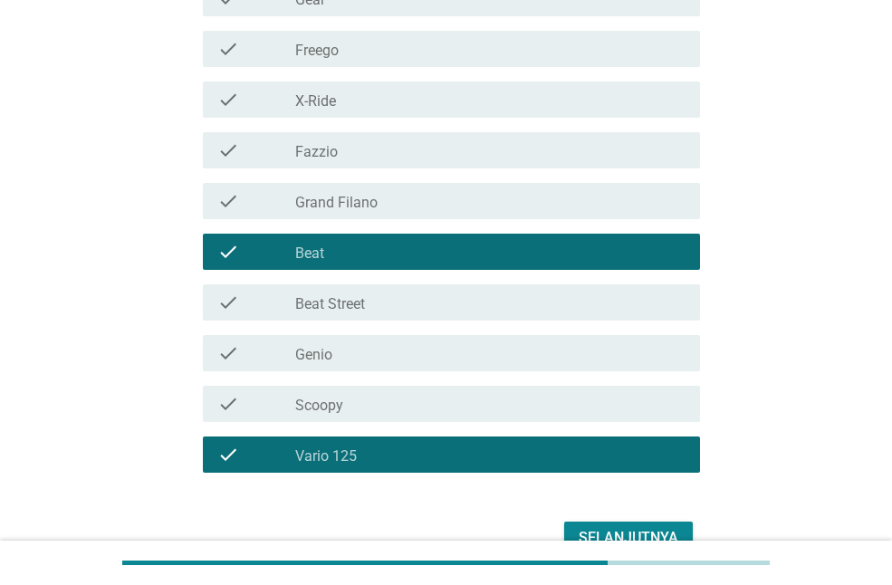
click at [600, 386] on div "check check_box_outline_blank Scoopy" at bounding box center [451, 404] width 497 height 36
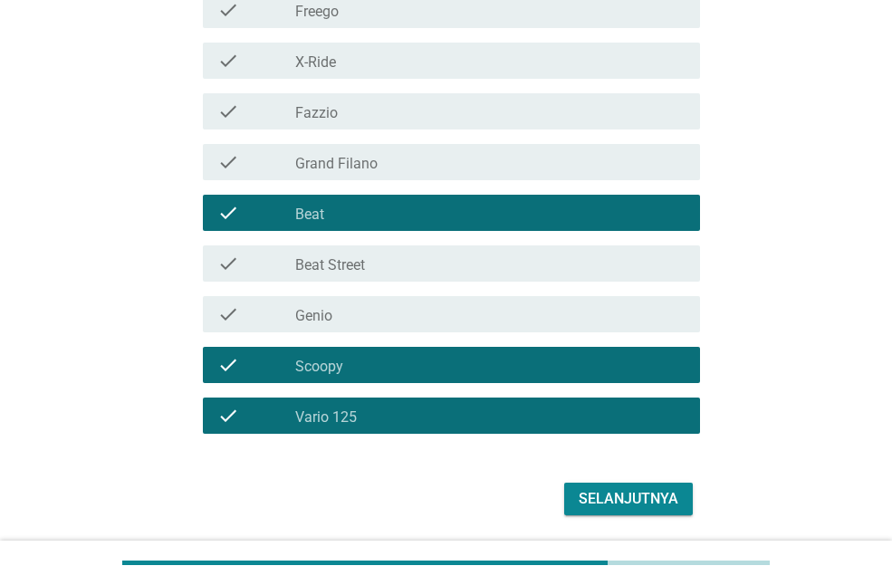
scroll to position [551, 0]
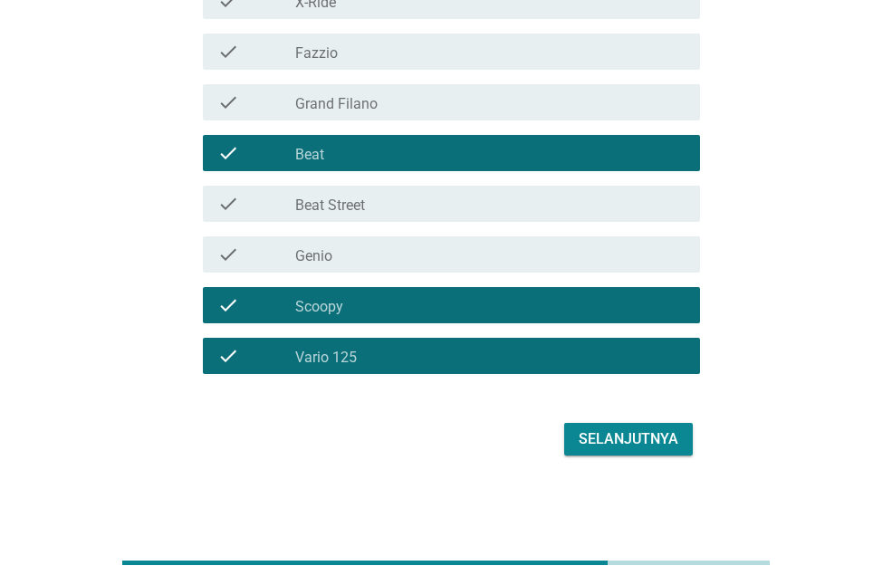
click at [626, 428] on div "Selanjutnya" at bounding box center [629, 439] width 100 height 22
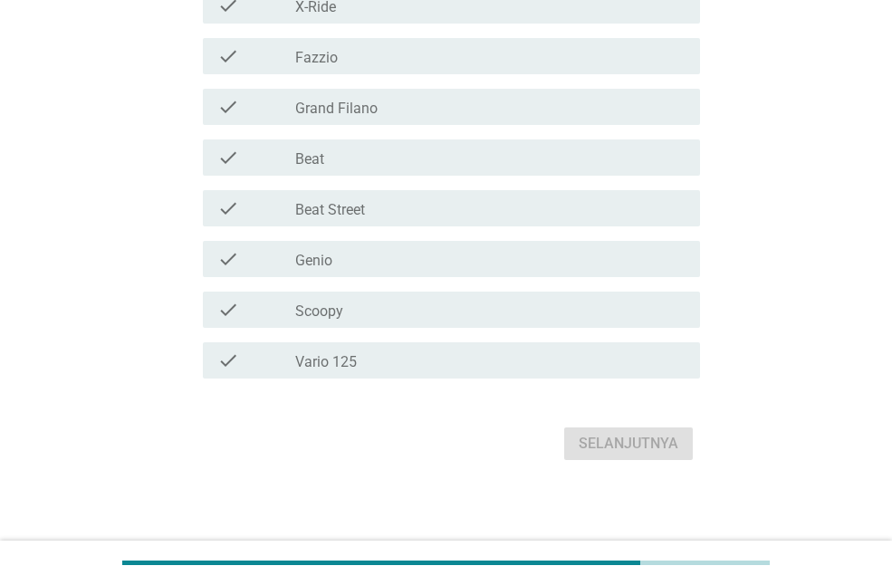
scroll to position [584, 0]
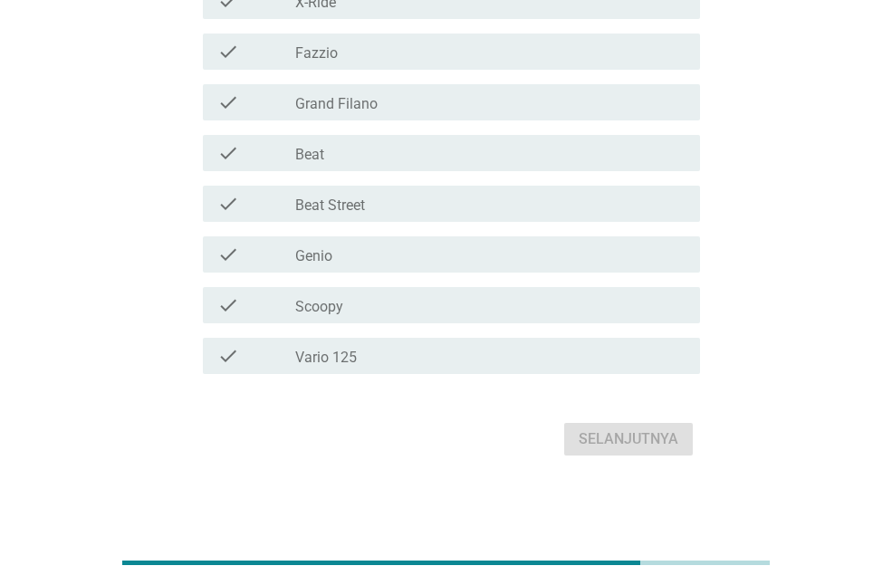
click at [341, 349] on label "Vario 125" at bounding box center [326, 358] width 62 height 18
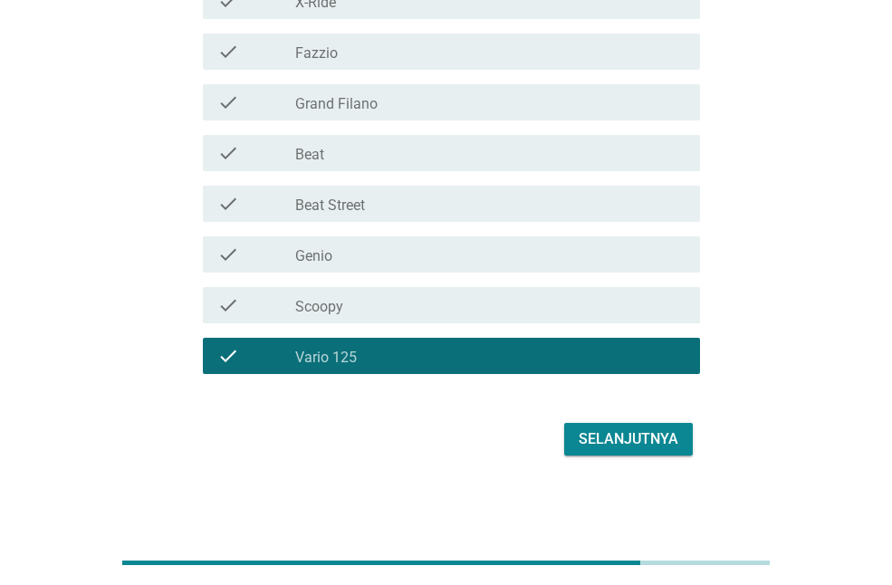
drag, startPoint x: 706, startPoint y: 432, endPoint x: 692, endPoint y: 439, distance: 16.2
click at [689, 441] on button "Selanjutnya" at bounding box center [628, 439] width 129 height 33
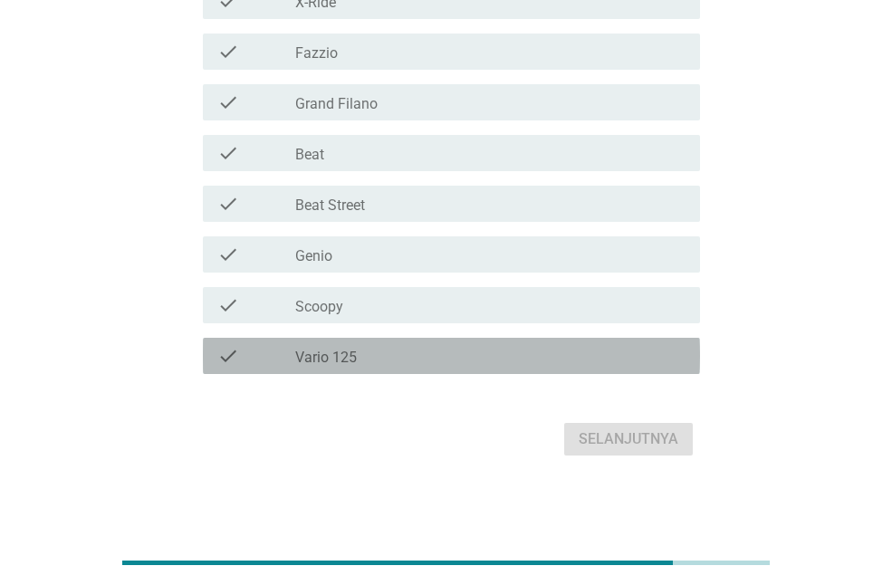
click at [383, 365] on div "check_box_outline_blank Vario 125" at bounding box center [490, 356] width 390 height 22
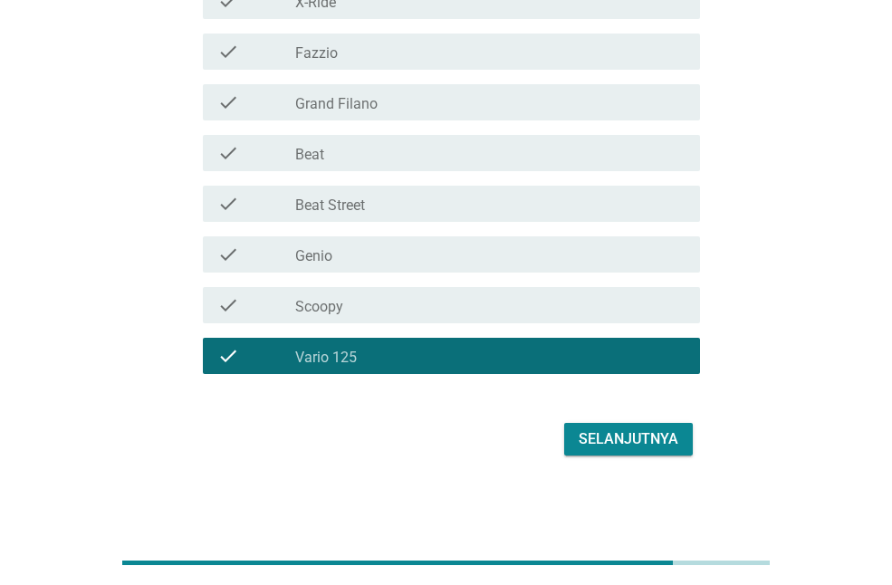
click at [360, 162] on div "check_box_outline_blank Beat" at bounding box center [490, 153] width 390 height 22
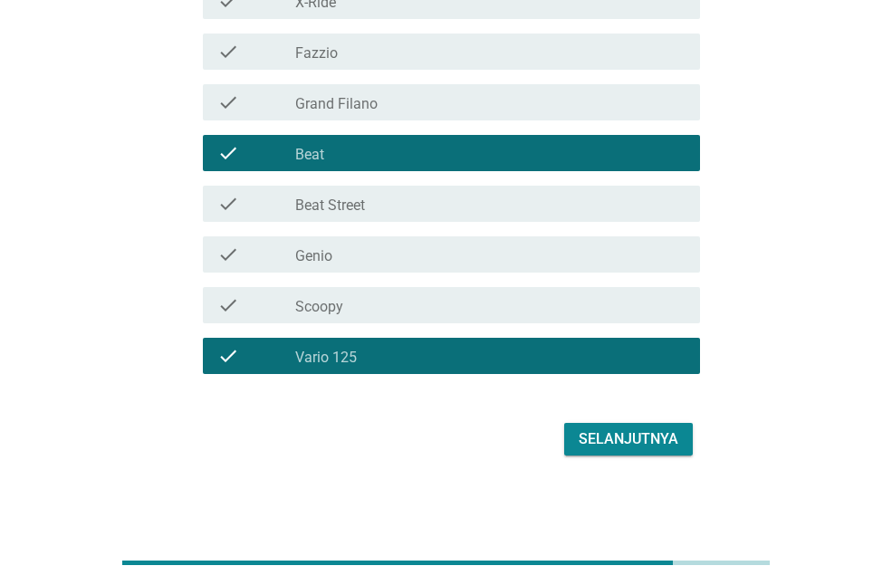
click at [628, 436] on div "Selanjutnya" at bounding box center [629, 439] width 100 height 22
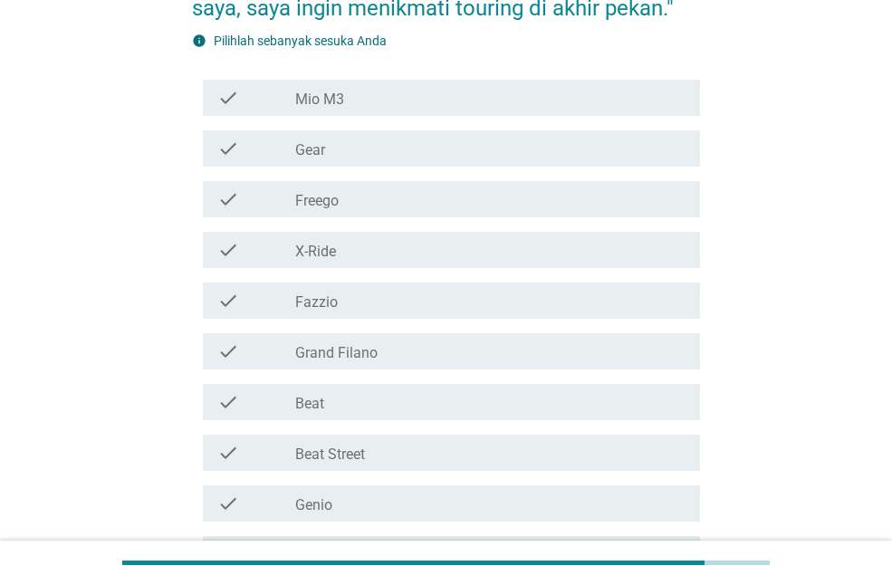
scroll to position [362, 0]
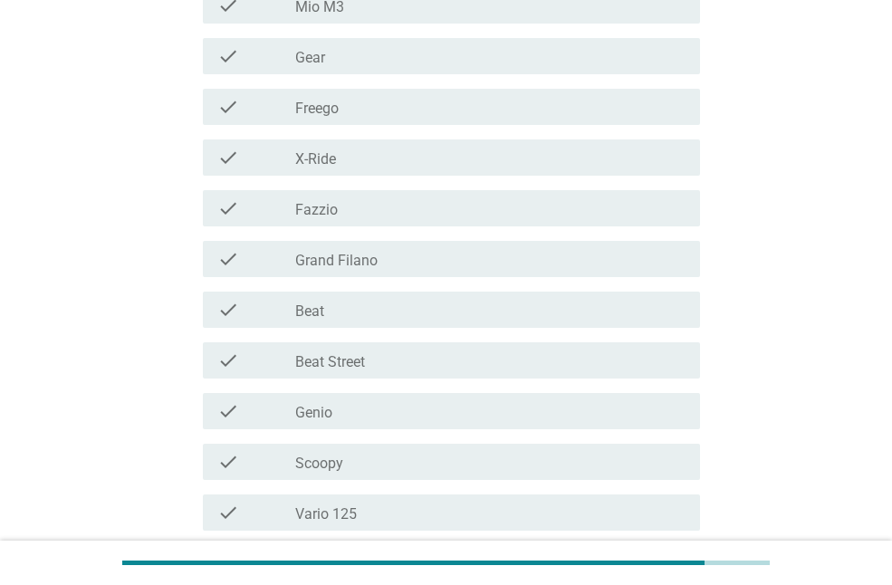
click at [400, 530] on div "check check_box_outline_blank Vario 125" at bounding box center [451, 512] width 497 height 36
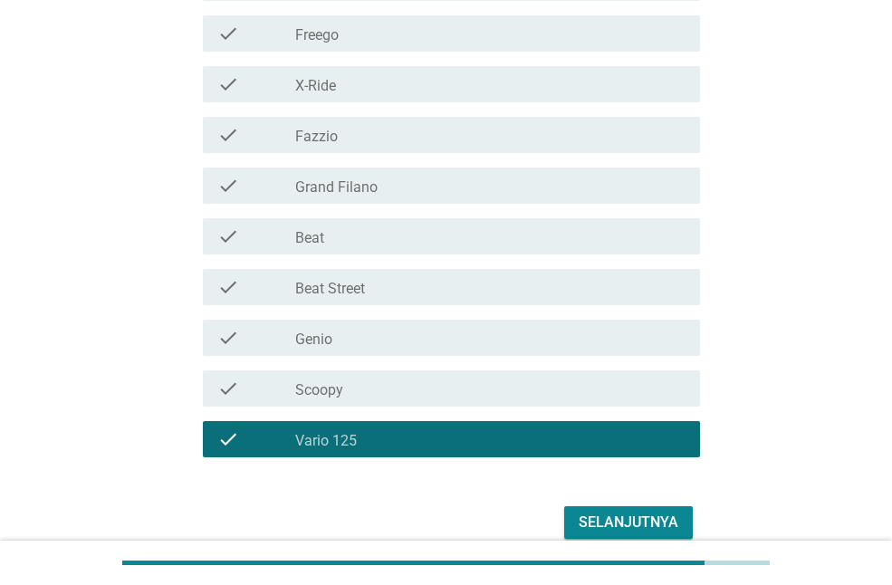
scroll to position [453, 0]
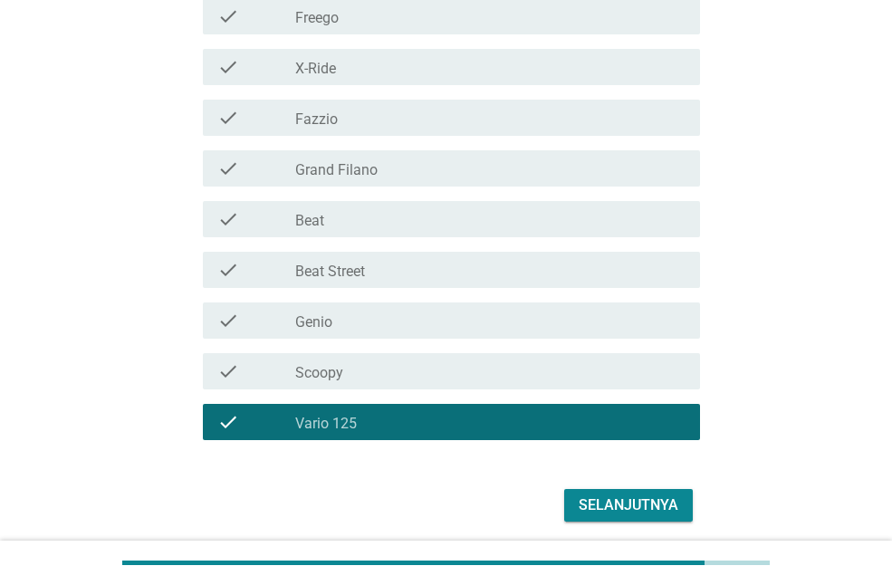
click at [671, 496] on div "Selanjutnya" at bounding box center [629, 505] width 100 height 22
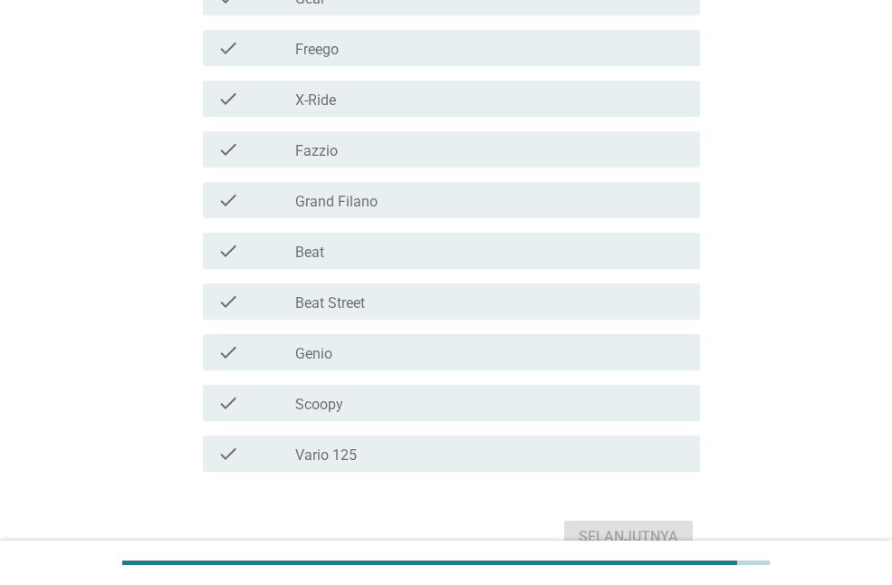
scroll to position [486, 0]
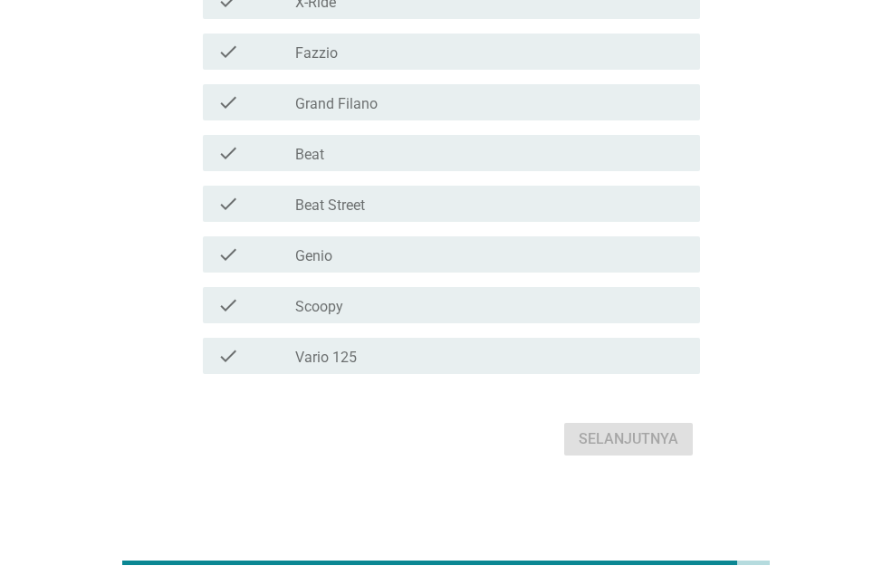
click at [559, 364] on div "check_box_outline_blank Vario 125" at bounding box center [490, 356] width 390 height 22
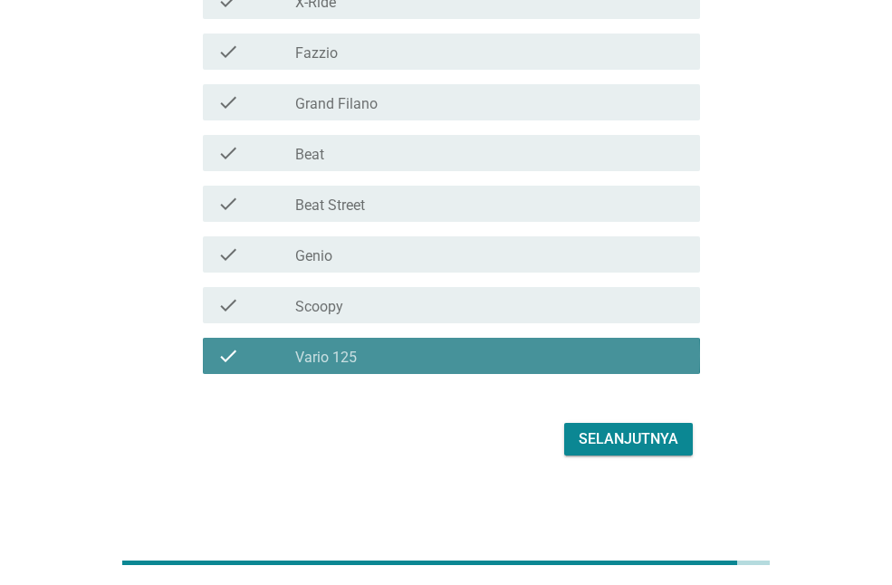
click at [627, 435] on div "Selanjutnya" at bounding box center [629, 439] width 100 height 22
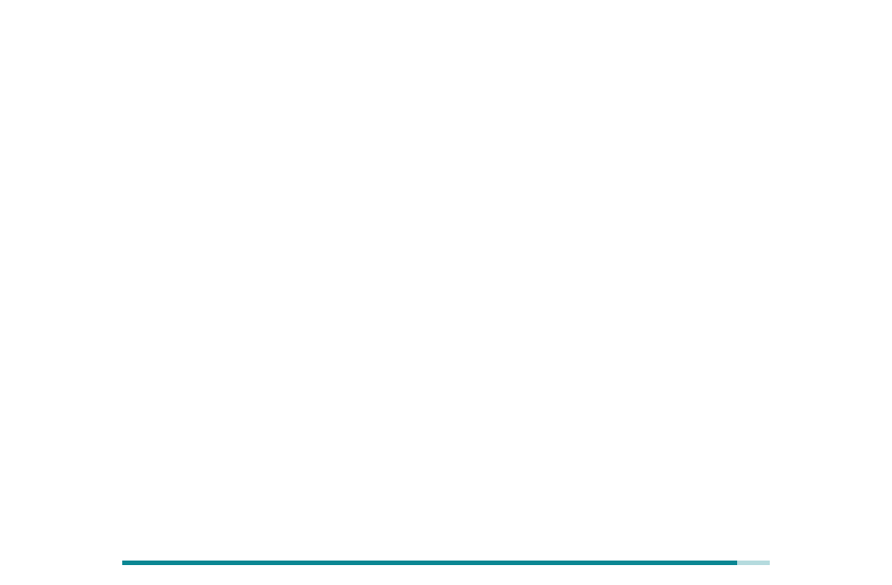
scroll to position [0, 0]
